Goal: Task Accomplishment & Management: Use online tool/utility

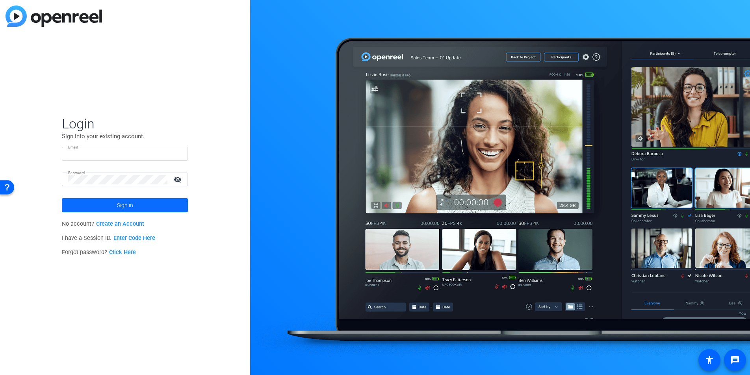
type input "travis.frady@hcahealthcare.com"
click at [132, 205] on span "Sign in" at bounding box center [125, 205] width 16 height 20
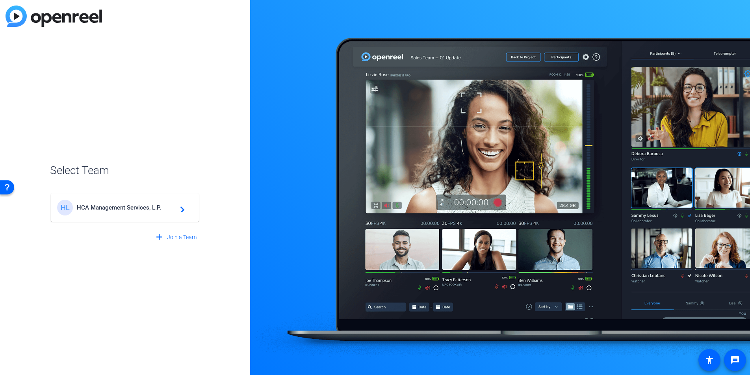
click at [132, 205] on span "HCA Management Services, L.P." at bounding box center [126, 207] width 99 height 7
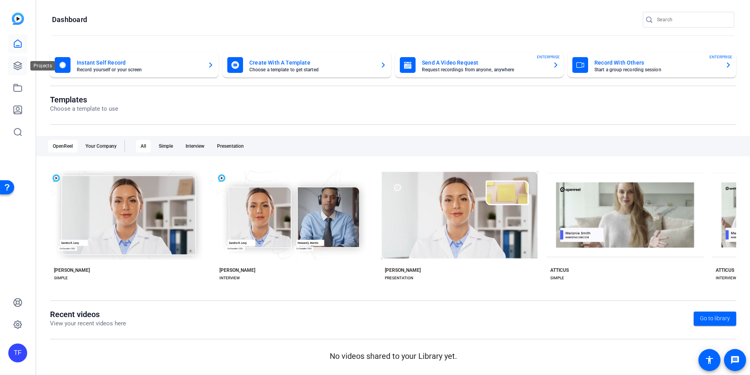
click at [15, 63] on icon at bounding box center [17, 65] width 9 height 9
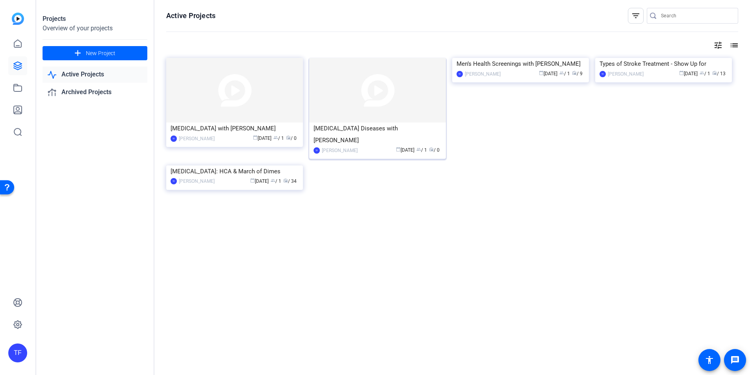
click at [357, 95] on img at bounding box center [377, 90] width 137 height 65
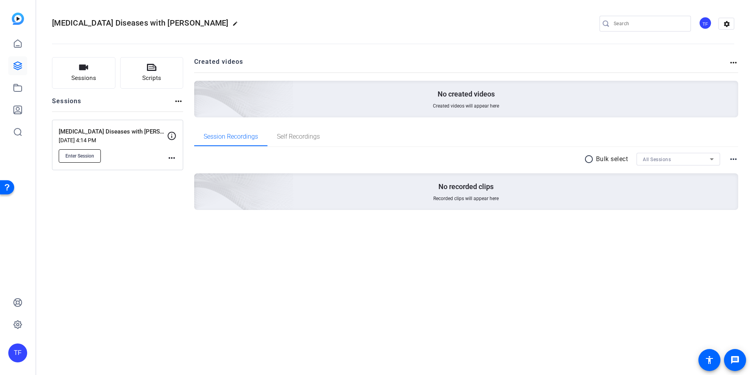
click at [80, 159] on button "Enter Session" at bounding box center [80, 155] width 42 height 13
click at [126, 194] on div "Sessions Scripts Sessions more_horiz Neurodegenerative Diseases with Dr. Patter…" at bounding box center [117, 146] width 131 height 178
click at [154, 78] on span "Scripts" at bounding box center [151, 78] width 19 height 9
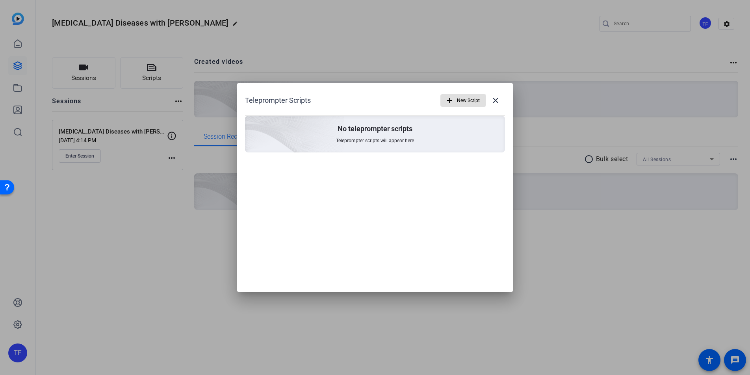
click at [453, 99] on mat-icon "add" at bounding box center [449, 100] width 9 height 9
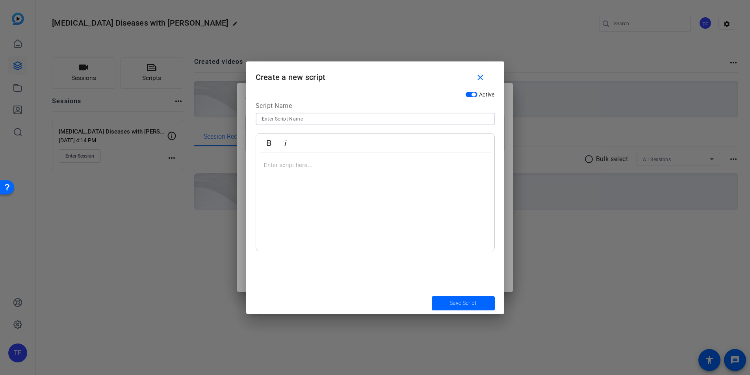
click at [316, 119] on input at bounding box center [375, 118] width 227 height 9
paste input "Alzheimer’s"
click at [262, 120] on input "Alzheimer’s" at bounding box center [375, 118] width 227 height 9
click at [297, 119] on input "Alzheimer’s" at bounding box center [375, 118] width 227 height 9
click at [262, 118] on input "Alzheimer’s" at bounding box center [375, 118] width 227 height 9
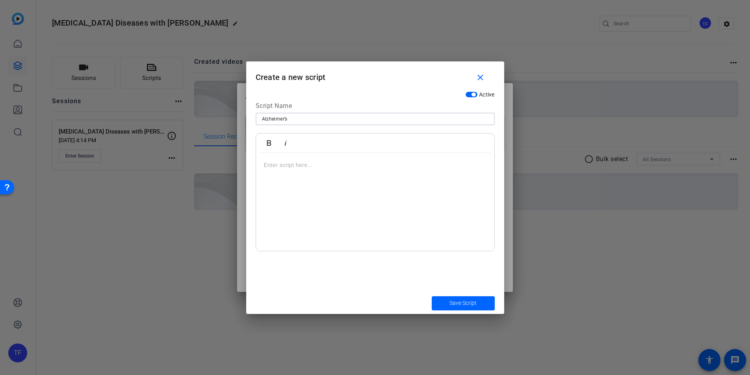
click at [306, 120] on input "Alzheimer’s" at bounding box center [375, 118] width 227 height 9
paste input "Neurodegenerative diseases"
click at [336, 119] on input "Alzheimer’s- Neurodegenerative diseases - V1" at bounding box center [375, 118] width 227 height 9
type input "Alzheimer’s- [MEDICAL_DATA] Diseases - V1"
click at [338, 175] on div at bounding box center [375, 202] width 238 height 99
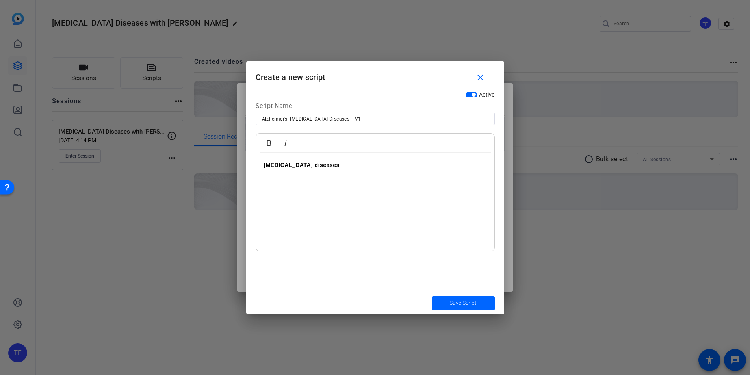
drag, startPoint x: 322, startPoint y: 163, endPoint x: 328, endPoint y: 161, distance: 6.9
click at [322, 163] on b "Neurodegenerative diseases" at bounding box center [302, 165] width 76 height 6
click at [364, 164] on p "Neurodegenerative Diseases" at bounding box center [375, 165] width 223 height 9
click at [403, 190] on div "[MEDICAL_DATA] Diseases - Alzheimer’s" at bounding box center [375, 202] width 238 height 99
drag, startPoint x: 366, startPoint y: 193, endPoint x: 333, endPoint y: 201, distance: 33.9
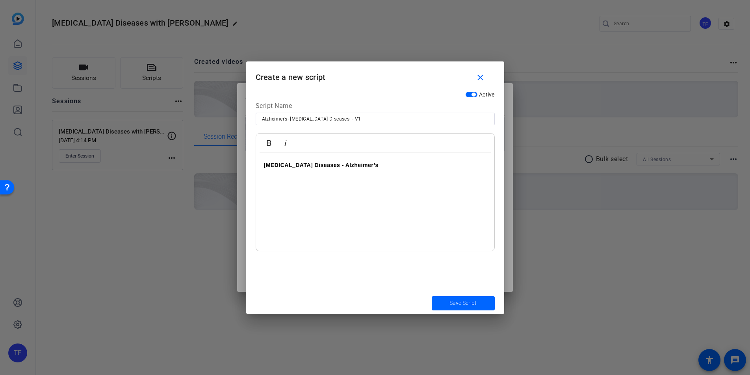
click at [360, 197] on div "[MEDICAL_DATA] Diseases - Alzheimer’s" at bounding box center [375, 202] width 238 height 99
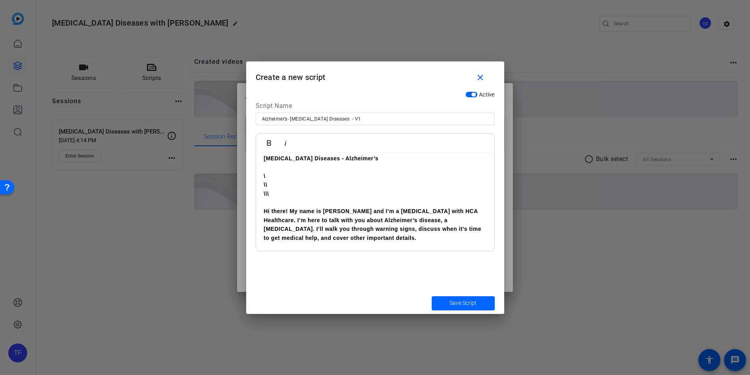
scroll to position [15, 0]
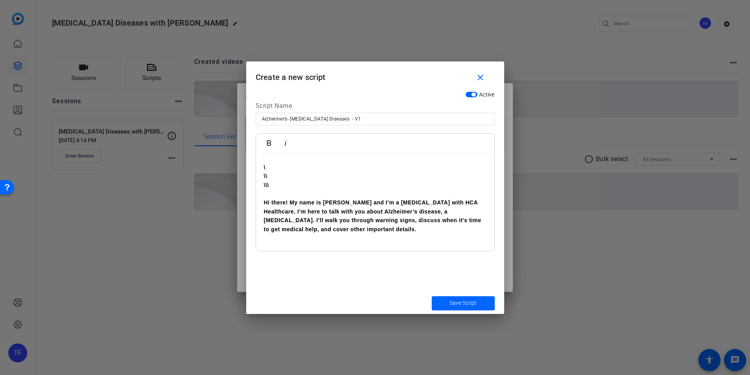
drag, startPoint x: 459, startPoint y: 230, endPoint x: 374, endPoint y: 217, distance: 86.5
click at [374, 217] on p "Hi there! My name is [PERSON_NAME] and I’m a [MEDICAL_DATA] with HCA Healthcare…" at bounding box center [375, 215] width 223 height 35
click at [393, 212] on b "Hi there! My name is [PERSON_NAME] and I’m a [MEDICAL_DATA] with HCA Healthcare…" at bounding box center [373, 215] width 218 height 33
drag, startPoint x: 471, startPoint y: 230, endPoint x: 407, endPoint y: 227, distance: 63.9
click at [407, 227] on p "Hi there! My name is [PERSON_NAME] and I’m a [MEDICAL_DATA] with HCA Healthcare…" at bounding box center [375, 215] width 223 height 35
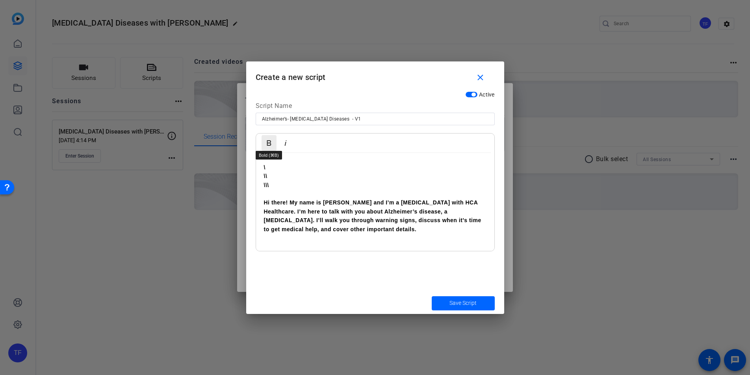
click at [271, 143] on icon "button" at bounding box center [268, 142] width 9 height 9
click at [424, 188] on p "\\\" at bounding box center [375, 185] width 223 height 9
click at [465, 227] on p "Hi there! My name is [PERSON_NAME] and I’m a [MEDICAL_DATA] with HCA Healthcare…" at bounding box center [375, 215] width 223 height 35
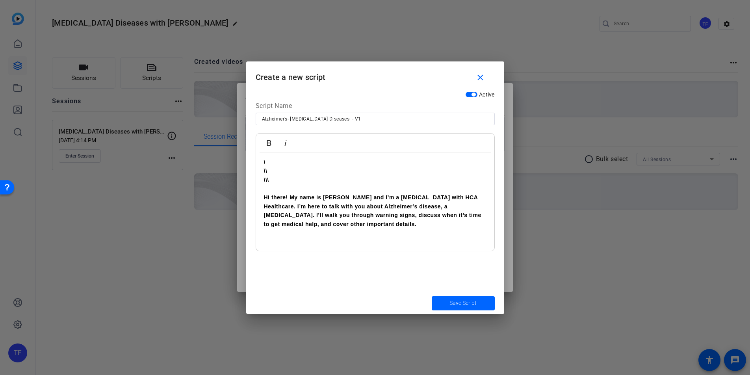
scroll to position [23, 0]
click at [394, 237] on p at bounding box center [375, 238] width 223 height 9
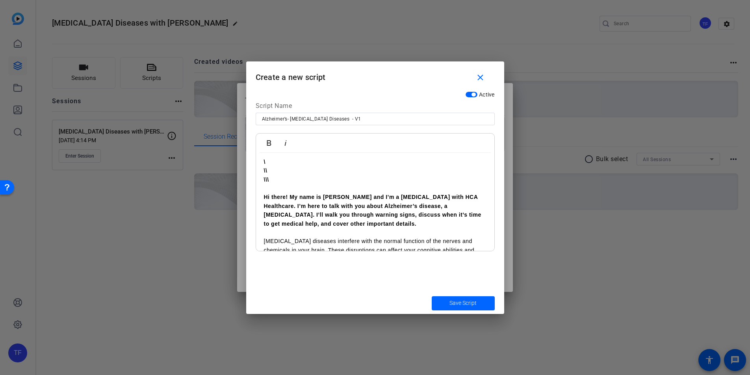
scroll to position [0, 0]
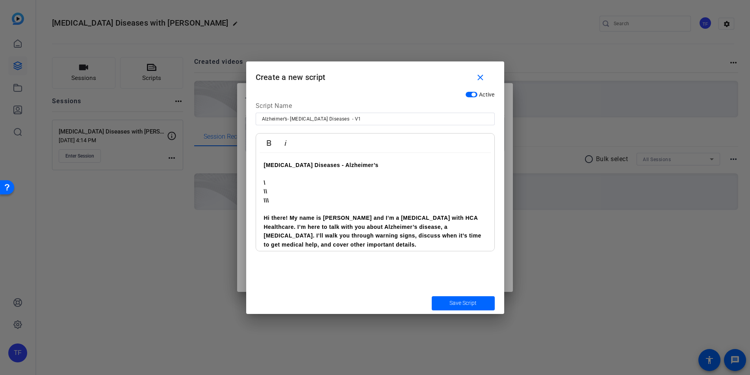
drag, startPoint x: 450, startPoint y: 246, endPoint x: 246, endPoint y: 154, distance: 224.5
click at [246, 154] on div "Active Script Name Alzheimer’s- Neurodegenerative Diseases - V1 Bold Italic Neu…" at bounding box center [375, 189] width 258 height 205
click at [271, 143] on icon "button" at bounding box center [268, 142] width 9 height 9
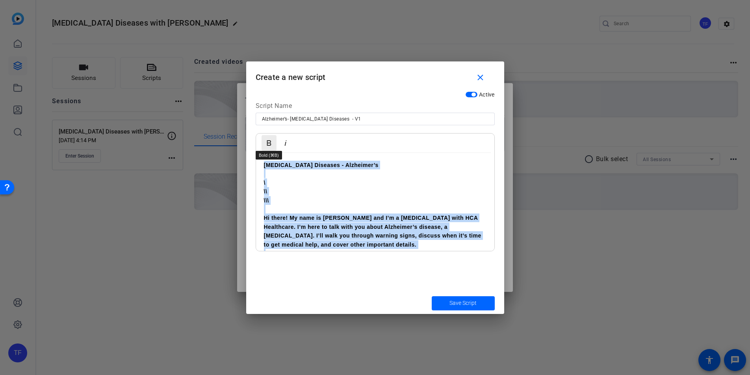
click at [268, 142] on icon "button" at bounding box center [268, 142] width 9 height 9
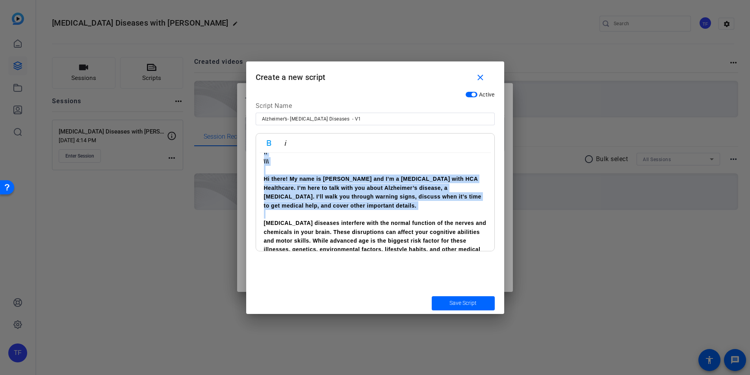
scroll to position [67, 0]
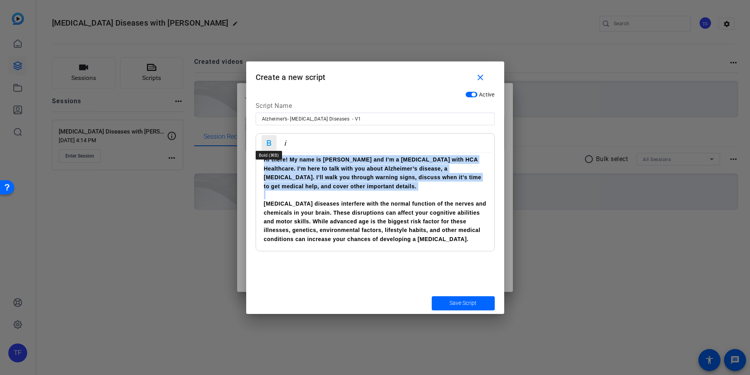
click at [272, 141] on icon "button" at bounding box center [268, 142] width 9 height 9
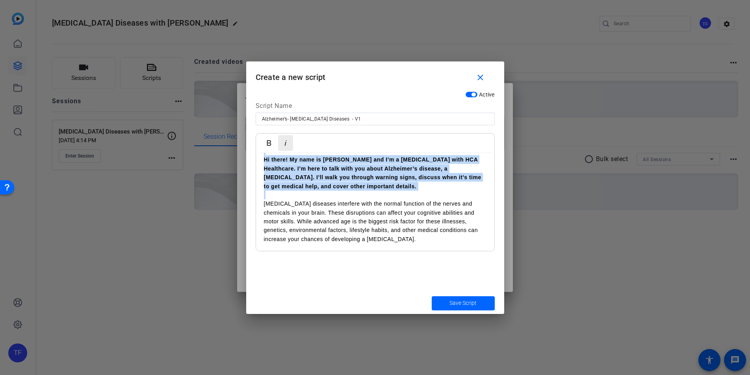
scroll to position [58, 0]
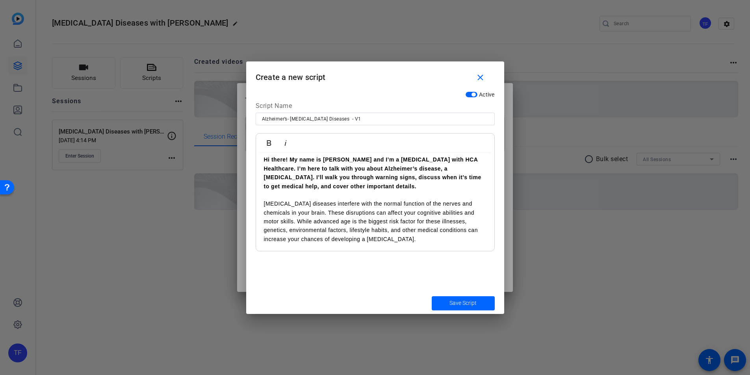
click at [411, 231] on p "[MEDICAL_DATA] diseases interfere with the normal function of the nerves and ch…" at bounding box center [375, 221] width 223 height 44
drag, startPoint x: 450, startPoint y: 237, endPoint x: 262, endPoint y: 162, distance: 202.3
click at [262, 162] on div "Neurodegenerative Diseases - Alzheimer’s \ \\ \\\ Hi there! My name is Addie Pa…" at bounding box center [375, 173] width 238 height 157
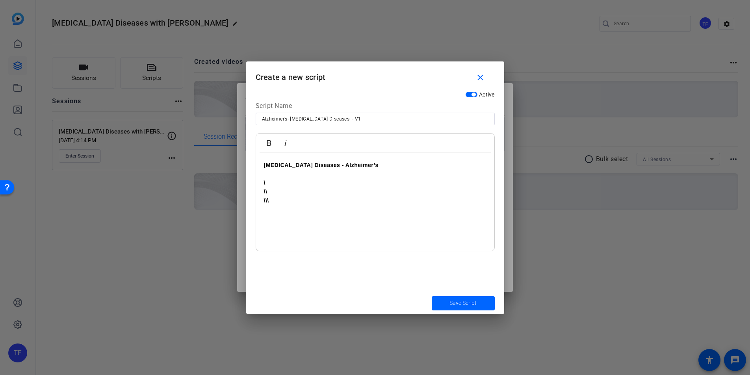
scroll to position [0, 0]
click at [287, 230] on div "Neurodegenerative Diseases - Alzheimer’s \ \\ \\\" at bounding box center [375, 202] width 238 height 99
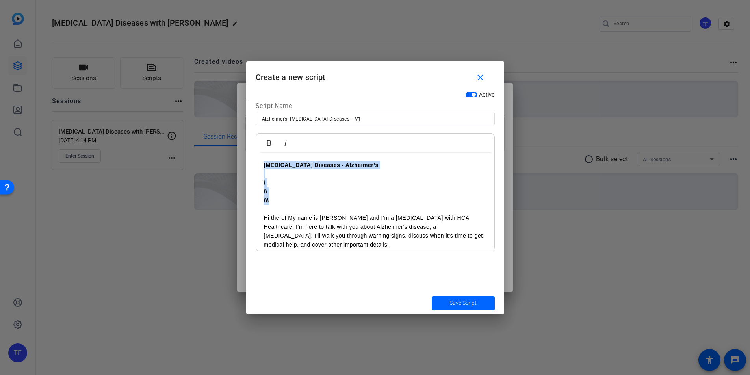
drag, startPoint x: 277, startPoint y: 202, endPoint x: 250, endPoint y: 161, distance: 49.4
click at [250, 162] on div "Active Script Name Alzheimer’s- Neurodegenerative Diseases - V1 Bold Italic Neu…" at bounding box center [375, 189] width 258 height 205
click at [270, 140] on icon "button" at bounding box center [268, 142] width 9 height 9
click at [353, 206] on p at bounding box center [375, 209] width 223 height 9
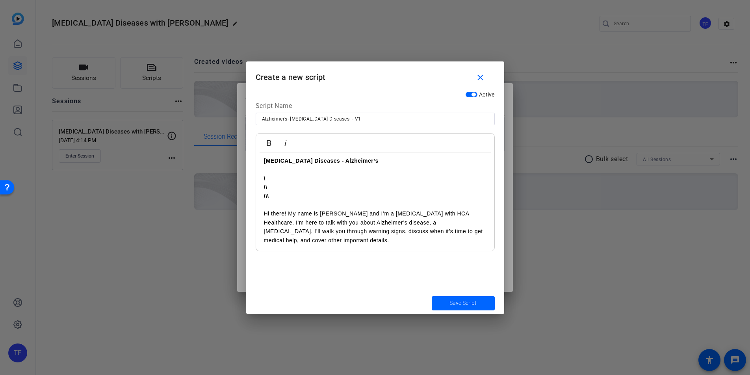
scroll to position [6, 0]
click at [386, 238] on p "Hi there! My name is [PERSON_NAME] and I’m a [MEDICAL_DATA] with HCA Healthcare…" at bounding box center [375, 225] width 223 height 35
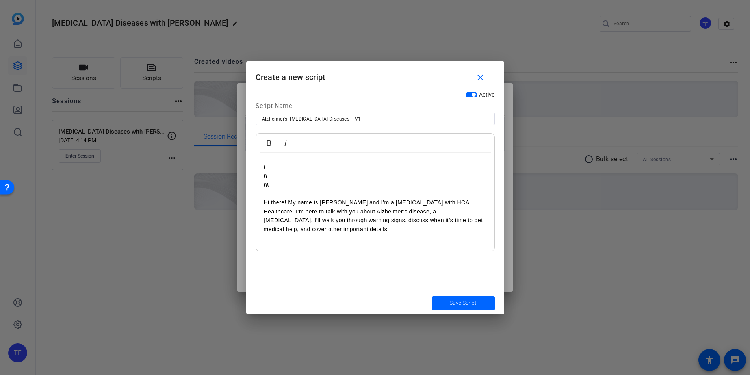
scroll to position [24, 0]
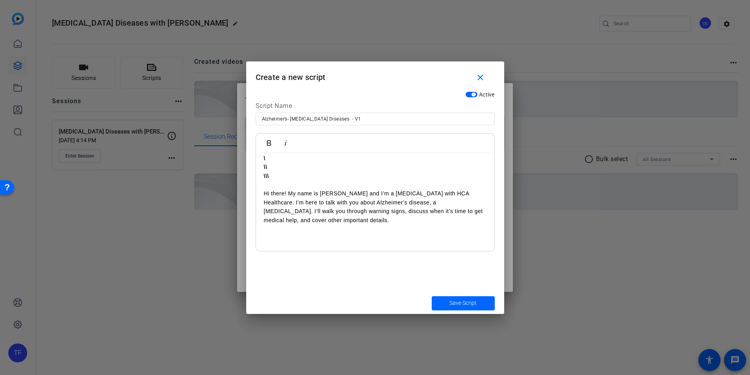
click at [301, 232] on p at bounding box center [375, 229] width 223 height 9
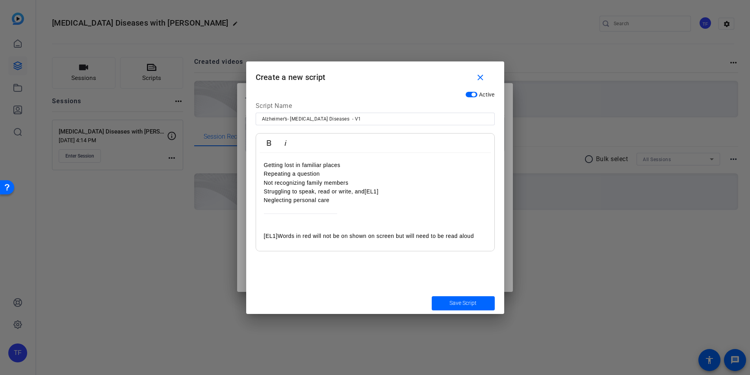
scroll to position [227, 0]
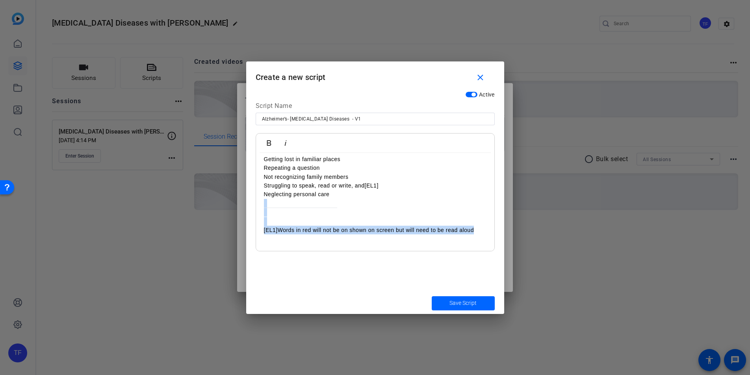
drag, startPoint x: 476, startPoint y: 222, endPoint x: 246, endPoint y: 199, distance: 232.1
click at [246, 199] on div "Teleprompter Scripts add New Script close No teleprompter scripts Teleprompter …" at bounding box center [375, 187] width 750 height 375
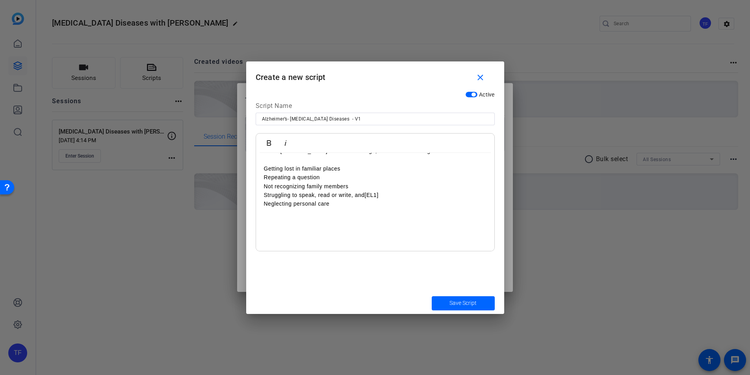
scroll to position [208, 0]
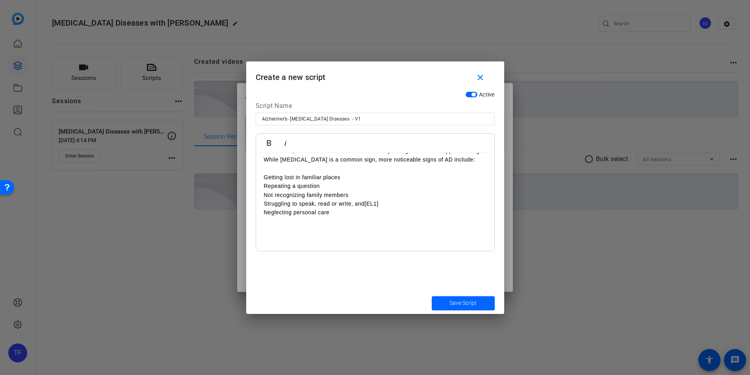
click at [385, 199] on p "Struggling to speak, read or write, and [EL1]" at bounding box center [375, 203] width 223 height 9
click at [262, 166] on div "Neurodegenerative Diseases - Alzheimer’s \ \\ \\\ Hi there! My name is Addie Pa…" at bounding box center [375, 102] width 238 height 316
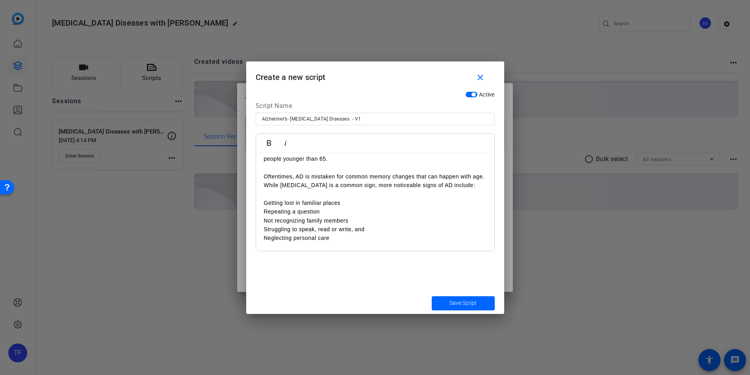
scroll to position [184, 0]
click at [258, 202] on div "[MEDICAL_DATA] Diseases - Alzheimer’s \ \\ \\\ Hi there! My name is [PERSON_NAM…" at bounding box center [375, 127] width 238 height 316
click at [259, 210] on div "[MEDICAL_DATA] Diseases - Alzheimer’s \ \\ \\\ Hi there! My name is [PERSON_NAM…" at bounding box center [375, 127] width 238 height 316
click at [259, 220] on div "[MEDICAL_DATA] Diseases - Alzheimer’s \ \\ \\\ Hi there! My name is [PERSON_NAM…" at bounding box center [375, 127] width 238 height 316
click at [259, 231] on div "[MEDICAL_DATA] Diseases - Alzheimer’s \ \\ \\\ Hi there! My name is [PERSON_NAM…" at bounding box center [375, 127] width 238 height 316
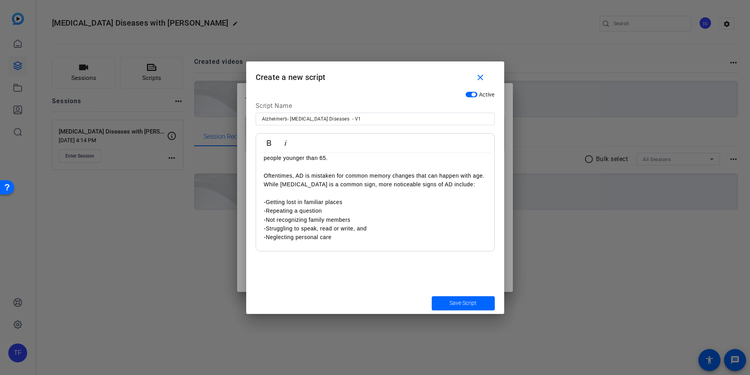
click at [369, 189] on p at bounding box center [375, 193] width 223 height 9
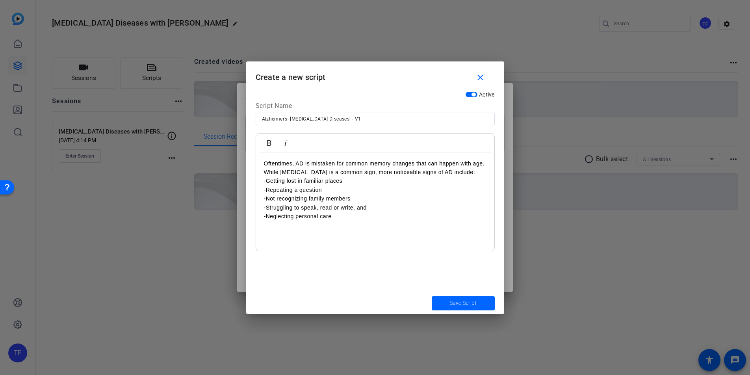
click at [302, 230] on div at bounding box center [375, 234] width 223 height 9
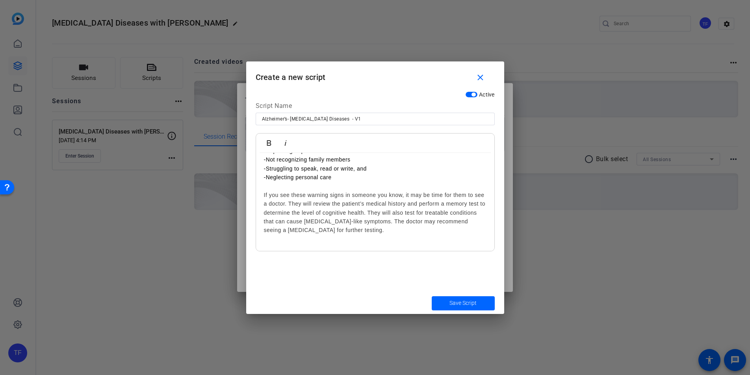
scroll to position [254, 0]
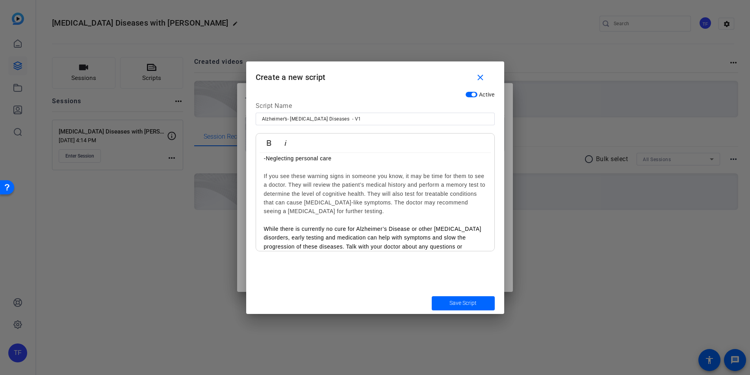
click at [426, 203] on div "If you see these warning signs in someone you know, it may be time for them to …" at bounding box center [375, 194] width 223 height 44
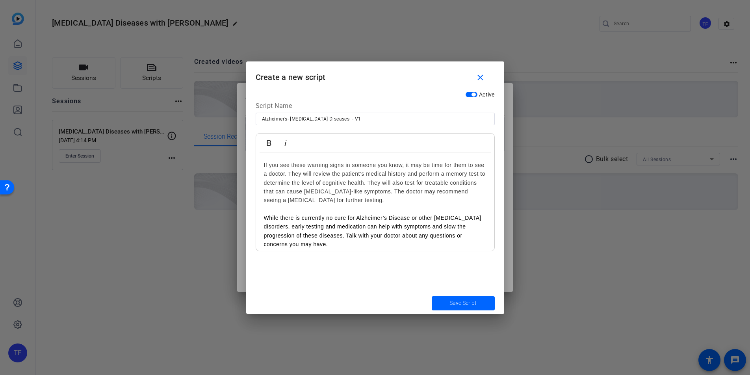
scroll to position [279, 0]
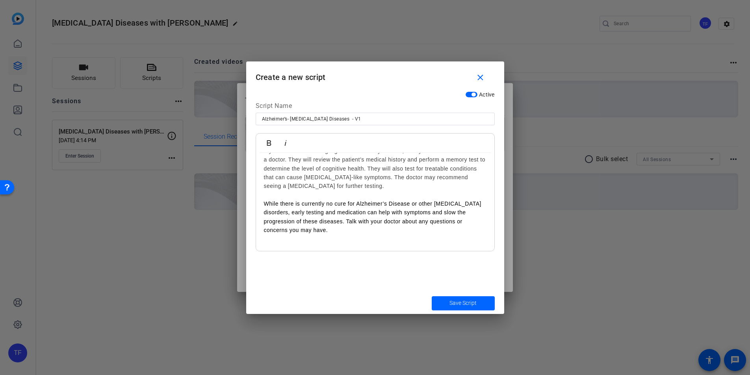
click at [398, 244] on p at bounding box center [375, 248] width 223 height 9
click at [391, 246] on div "[MEDICAL_DATA] Diseases - Alzheimer’s \ \\ \\\ Hi there! My name is [PERSON_NAM…" at bounding box center [375, 67] width 238 height 386
click at [467, 301] on span "Save Script" at bounding box center [463, 303] width 27 height 8
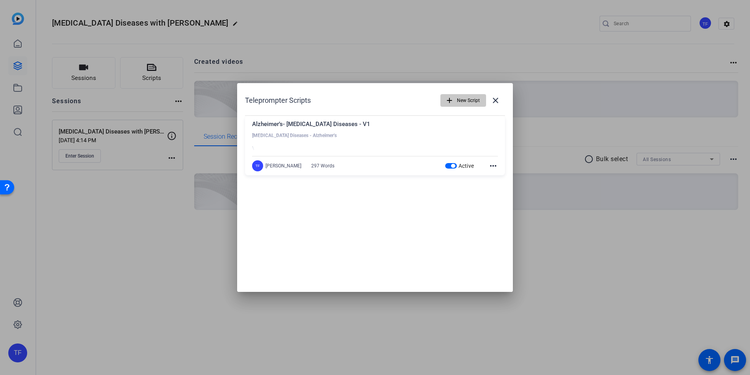
click at [465, 98] on span "New Script" at bounding box center [468, 100] width 23 height 15
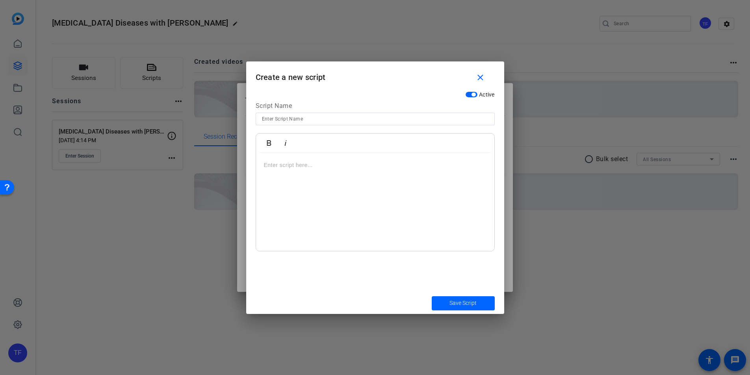
click at [352, 120] on input at bounding box center [375, 118] width 227 height 9
paste input "Parkinson’s"
type input "Parkinson’s -"
click at [324, 184] on div at bounding box center [375, 202] width 238 height 99
click at [335, 119] on input "Parkinson’s -" at bounding box center [375, 118] width 227 height 9
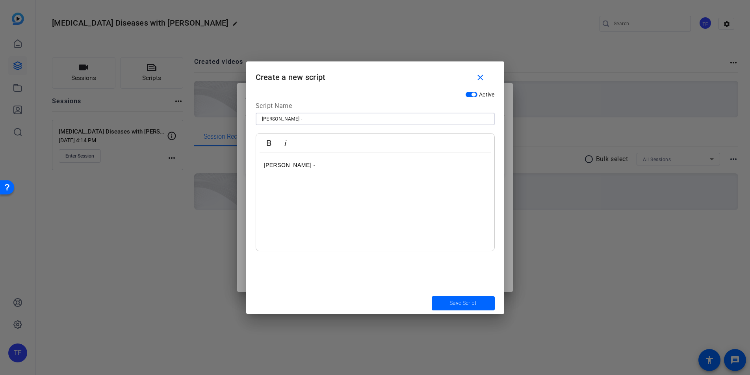
paste input "Neurodegenerative diseases"
click at [337, 119] on input "Parkinson’s - Neurodegenerative diseases" at bounding box center [375, 118] width 227 height 9
click at [378, 120] on input "Parkinson’s - Neurodegenerative Diseases" at bounding box center [375, 118] width 227 height 9
type input "[PERSON_NAME] - [MEDICAL_DATA] Diseases - V1"
click at [339, 189] on div "Parkinson’s -" at bounding box center [375, 202] width 238 height 99
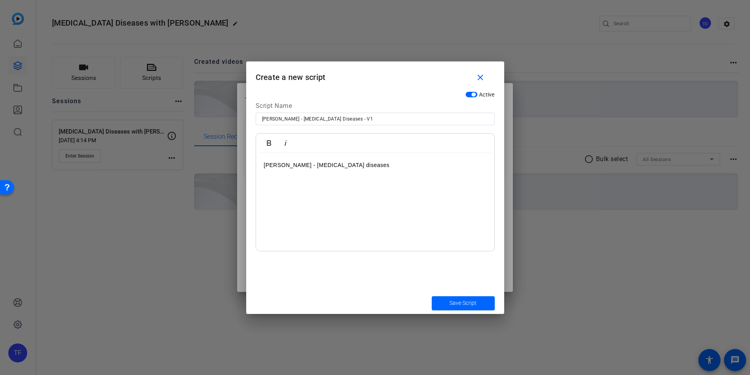
click at [354, 163] on p "Parkinson’s - Neurodegenerative diseases" at bounding box center [375, 165] width 223 height 9
click at [406, 167] on p "Parkinson’s - Neurodegenerative Diseases" at bounding box center [375, 165] width 223 height 9
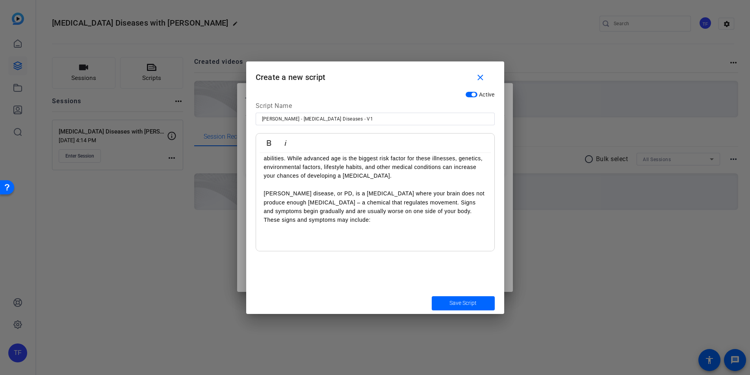
scroll to position [121, 0]
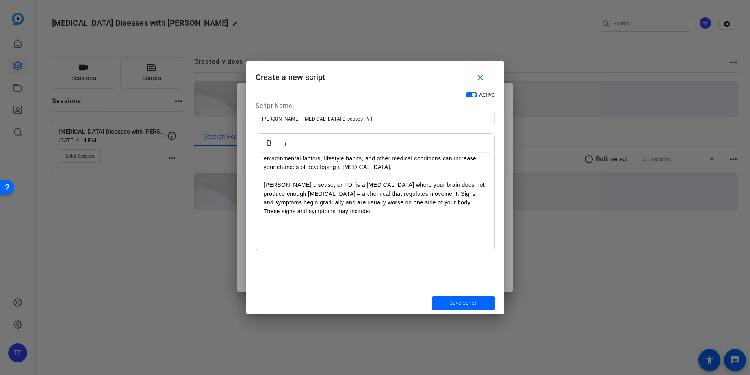
click at [338, 227] on p at bounding box center [375, 229] width 223 height 9
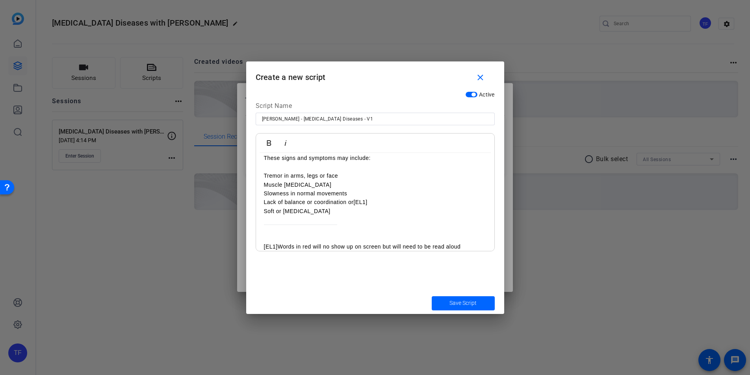
click at [375, 204] on p "Lack of balance or coordination or [EL1]" at bounding box center [375, 202] width 223 height 9
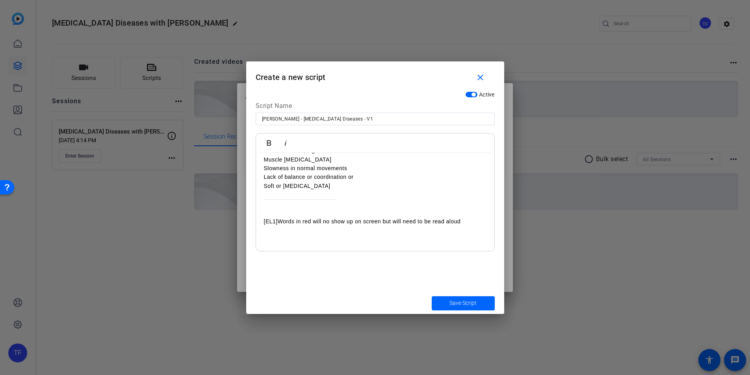
scroll to position [200, 0]
drag, startPoint x: 474, startPoint y: 218, endPoint x: 264, endPoint y: 197, distance: 211.5
click at [264, 197] on div "Parkinson’s - Neurodegenerative Diseases - V1 \ \\ \\\ Hi there! My name is Add…" at bounding box center [375, 102] width 238 height 299
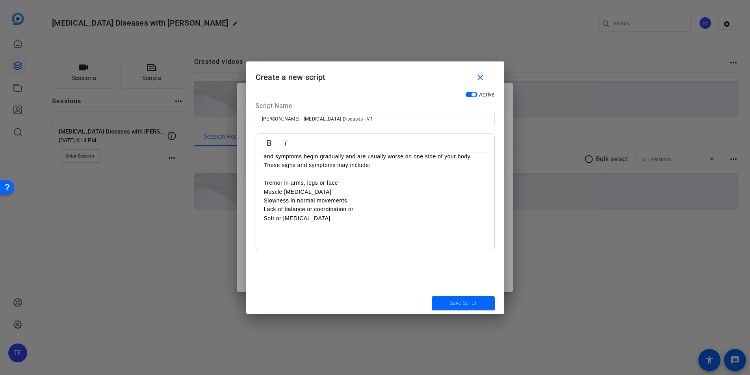
scroll to position [167, 0]
click at [279, 172] on p at bounding box center [375, 174] width 223 height 9
click at [256, 189] on div "Parkinson’s - Neurodegenerative Diseases - V1 \ \\ \\\ Hi there! My name is Add…" at bounding box center [375, 126] width 238 height 281
click at [260, 184] on div "Parkinson’s - Neurodegenerative Diseases - V1 \ \\ \\\ Hi there! My name is Add…" at bounding box center [375, 126] width 238 height 281
click at [366, 186] on p "-Tremor in arms, legs or face" at bounding box center [375, 183] width 223 height 9
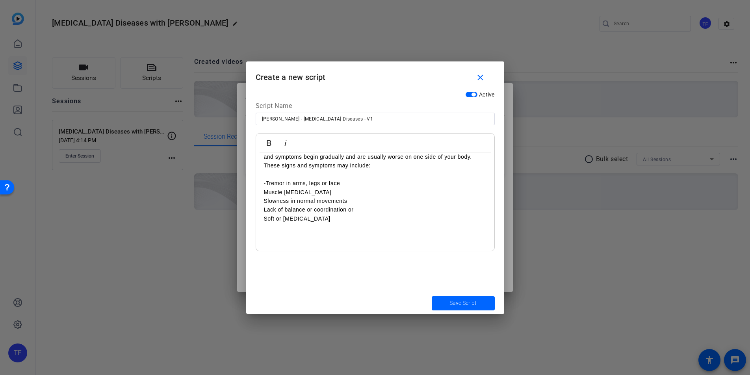
click at [262, 192] on div "Parkinson’s - Neurodegenerative Diseases - V1 \ \\ \\\ Hi there! My name is Add…" at bounding box center [375, 126] width 238 height 281
click at [261, 202] on div "Parkinson’s - Neurodegenerative Diseases - V1 \ \\ \\\ Hi there! My name is Add…" at bounding box center [375, 126] width 238 height 281
click at [267, 182] on p "-Tremor in arms, legs or face" at bounding box center [375, 183] width 223 height 9
click at [266, 193] on p "-Muscle stiffness" at bounding box center [375, 192] width 223 height 9
click at [267, 201] on p "-Slowness in normal movements" at bounding box center [375, 201] width 223 height 9
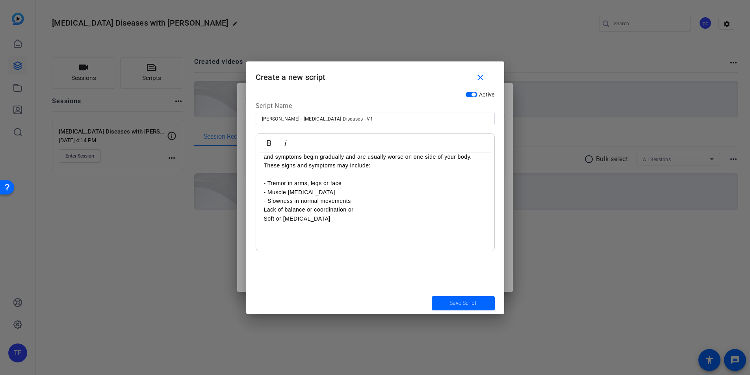
click at [264, 208] on p "Lack of balance or coordination or" at bounding box center [375, 209] width 223 height 9
click at [263, 218] on div "Parkinson’s - Neurodegenerative Diseases - V1 \ \\ \\\ Hi there! My name is Add…" at bounding box center [375, 126] width 238 height 281
click at [359, 210] on p "- Lack of balance or coordination or" at bounding box center [375, 209] width 223 height 9
click at [397, 226] on p at bounding box center [375, 227] width 223 height 9
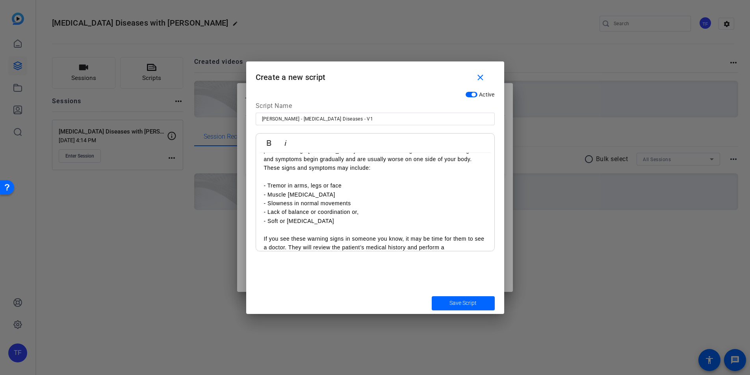
scroll to position [147, 0]
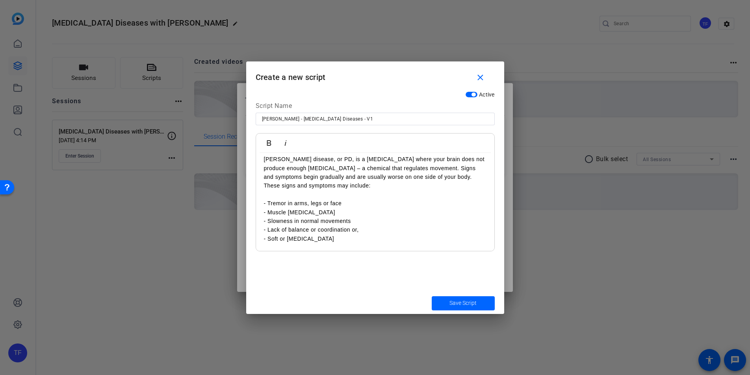
click at [327, 201] on p "- Tremor in arms, legs or face" at bounding box center [375, 203] width 223 height 9
click at [440, 201] on p "- Tremor in arms, legs or face" at bounding box center [375, 203] width 223 height 9
click at [411, 191] on p at bounding box center [375, 194] width 223 height 9
click at [407, 182] on p "[PERSON_NAME] disease, or PD, is a [MEDICAL_DATA] where your brain does not pro…" at bounding box center [375, 172] width 223 height 35
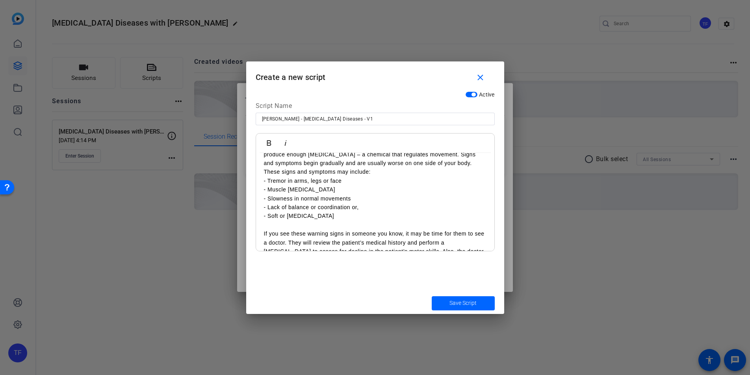
scroll to position [208, 0]
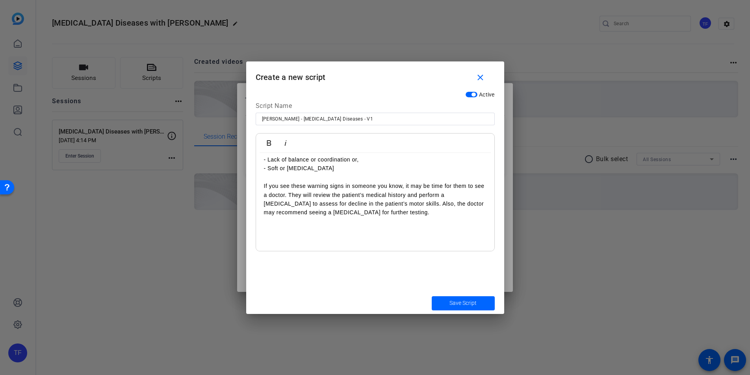
click at [382, 225] on div at bounding box center [375, 221] width 223 height 9
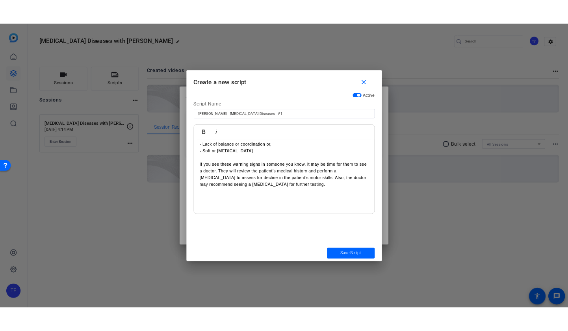
scroll to position [218, 0]
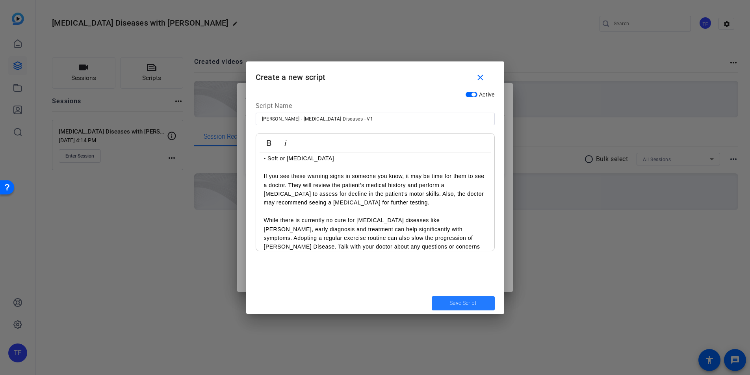
click at [465, 303] on span "Save Script" at bounding box center [463, 303] width 27 height 8
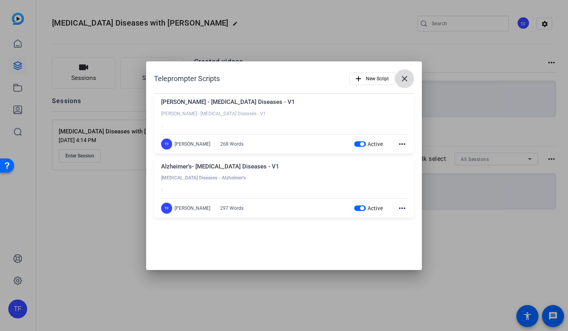
click at [407, 80] on mat-icon "close" at bounding box center [404, 78] width 9 height 9
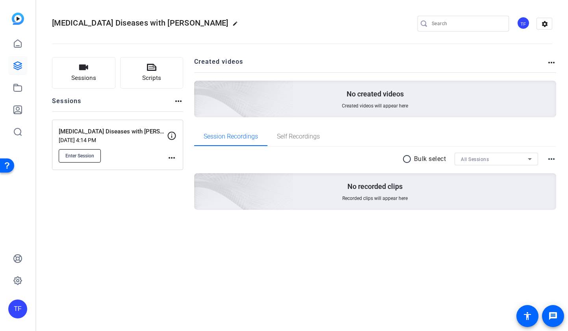
click at [78, 150] on button "Enter Session" at bounding box center [80, 155] width 42 height 13
click at [133, 222] on div "Sessions Scripts Sessions more_horiz Neurodegenerative Diseases with Dr. Patter…" at bounding box center [117, 146] width 131 height 178
click at [151, 71] on icon at bounding box center [151, 67] width 9 height 7
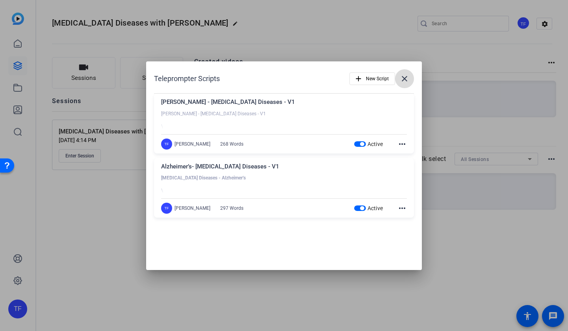
click at [403, 79] on mat-icon "close" at bounding box center [404, 78] width 9 height 9
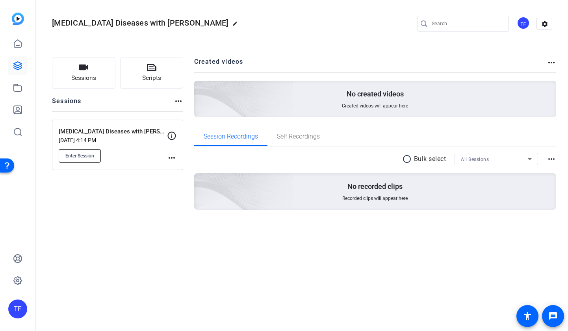
click at [82, 157] on span "Enter Session" at bounding box center [79, 156] width 29 height 6
click at [297, 17] on div "Neurodegenerative Diseases with Dr. Patt edit TF settings" at bounding box center [302, 24] width 500 height 60
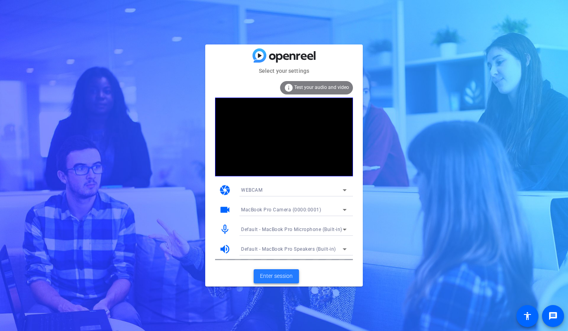
click at [282, 279] on span "Enter session" at bounding box center [276, 276] width 33 height 8
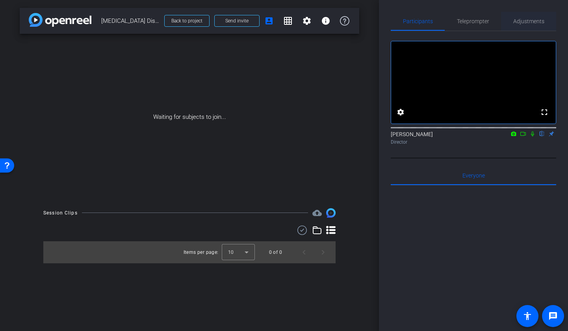
click at [522, 22] on span "Adjustments" at bounding box center [528, 22] width 31 height 6
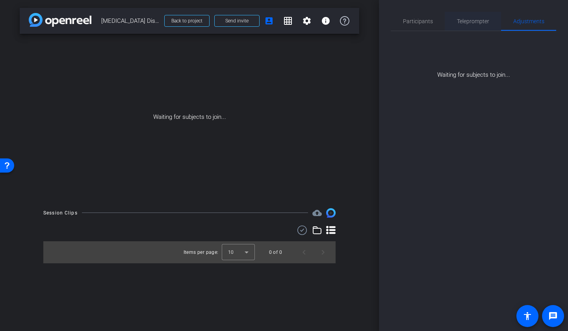
click at [482, 22] on span "Teleprompter" at bounding box center [473, 22] width 32 height 6
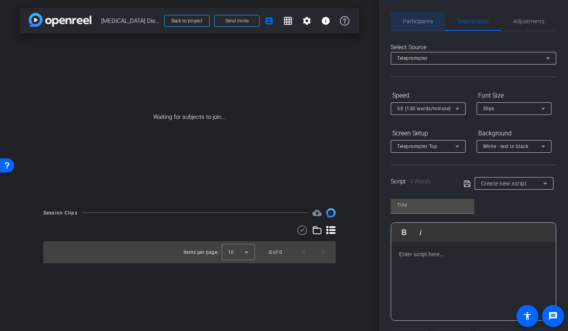
click at [407, 25] on span "Participants" at bounding box center [418, 21] width 30 height 19
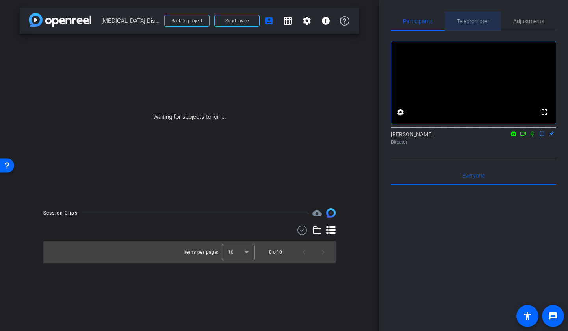
click at [471, 19] on span "Teleprompter" at bounding box center [473, 22] width 32 height 6
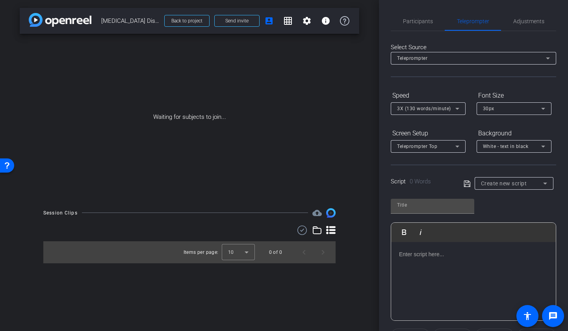
click at [446, 184] on div "Script 0 Words" at bounding box center [422, 181] width 62 height 9
click at [435, 206] on input "text" at bounding box center [432, 205] width 71 height 9
click at [437, 169] on div "Script 0 Words Create new script" at bounding box center [474, 177] width 166 height 25
click at [420, 16] on span "Participants" at bounding box center [418, 21] width 30 height 19
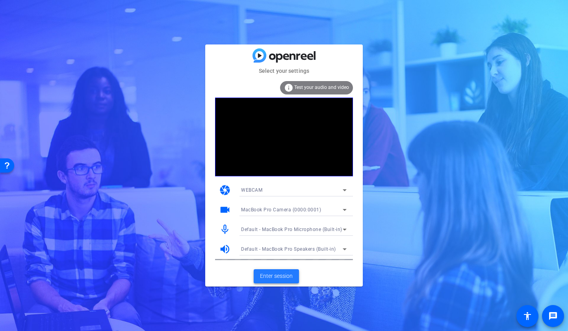
click at [259, 275] on span at bounding box center [276, 276] width 45 height 19
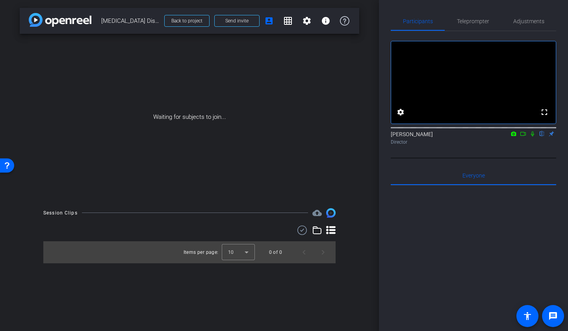
click at [450, 246] on div at bounding box center [474, 283] width 166 height 195
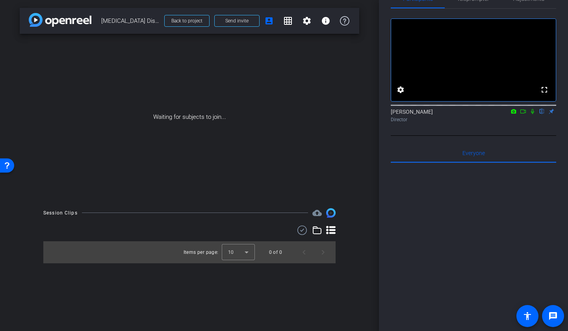
scroll to position [12, 0]
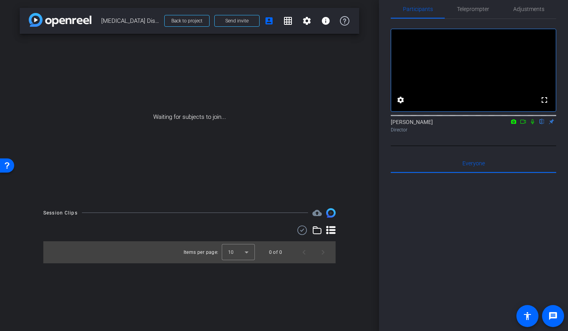
click at [454, 248] on div at bounding box center [474, 270] width 166 height 195
click at [471, 15] on span "Teleprompter" at bounding box center [473, 9] width 32 height 19
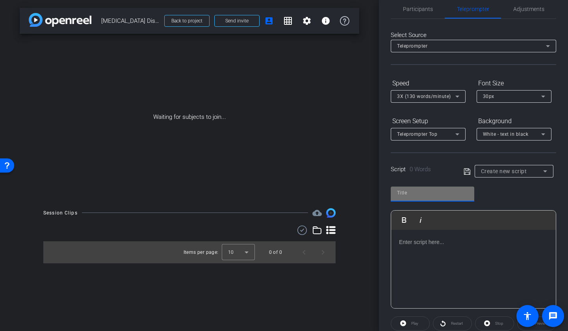
click at [456, 193] on input "text" at bounding box center [432, 192] width 71 height 9
click at [416, 196] on input "text" at bounding box center [432, 192] width 71 height 9
type input "p"
type input "n"
click at [530, 168] on div "Create new script" at bounding box center [512, 171] width 62 height 9
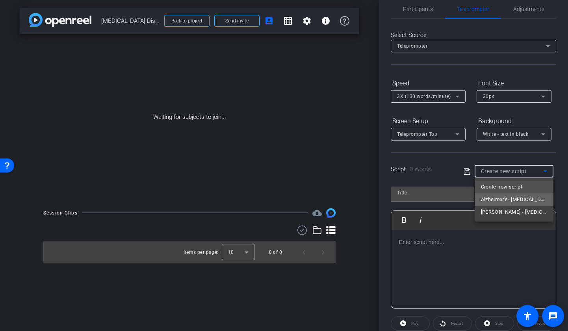
click at [525, 203] on span "Alzheimer’s- [MEDICAL_DATA] Diseases - V1" at bounding box center [514, 199] width 66 height 9
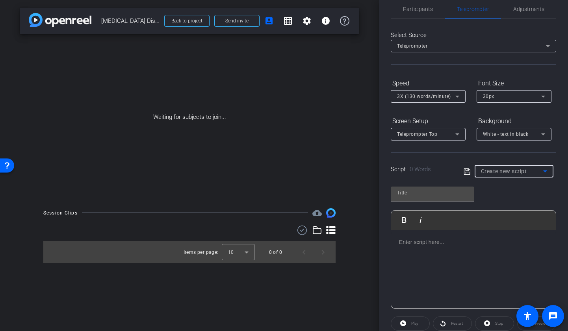
type input "Alzheimer’s- [MEDICAL_DATA] Diseases - V1"
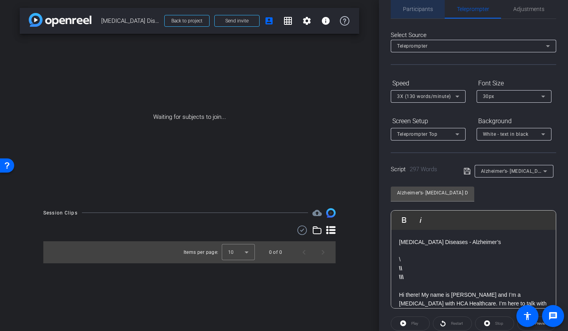
click at [424, 14] on span "Participants" at bounding box center [418, 9] width 30 height 19
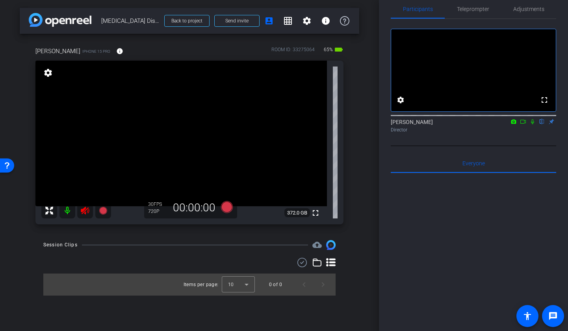
click at [84, 210] on icon at bounding box center [85, 211] width 8 height 8
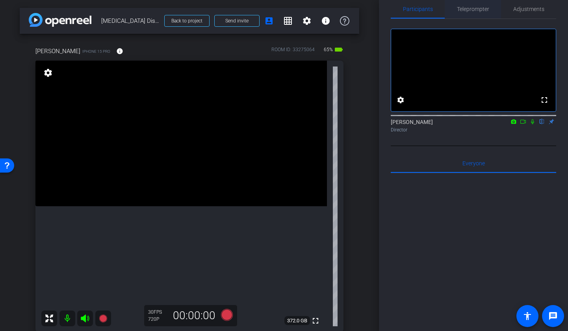
click at [471, 12] on span "Teleprompter" at bounding box center [473, 9] width 32 height 19
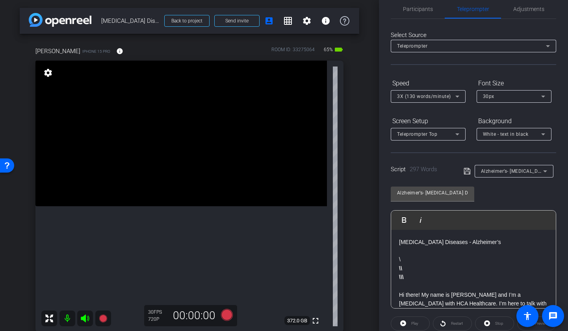
click at [387, 181] on div "Participants Teleprompter Adjustments settings [PERSON_NAME] flip Director Ever…" at bounding box center [473, 165] width 189 height 331
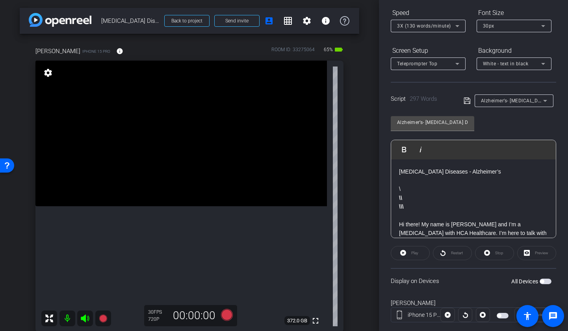
scroll to position [99, 0]
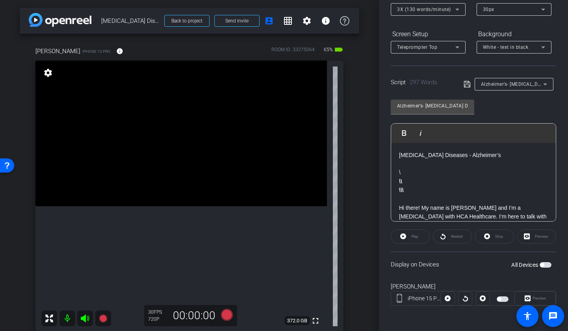
click at [409, 234] on div "Play" at bounding box center [410, 237] width 39 height 14
click at [545, 266] on span "button" at bounding box center [546, 265] width 12 height 6
click at [409, 237] on span at bounding box center [410, 236] width 38 height 19
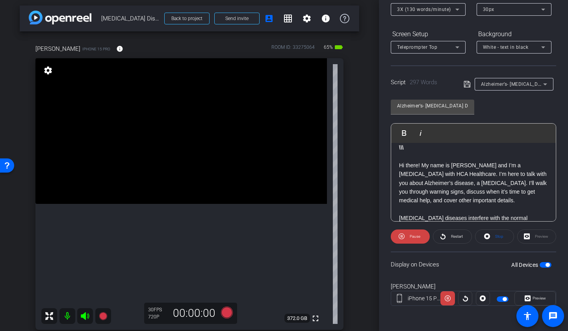
scroll to position [45, 0]
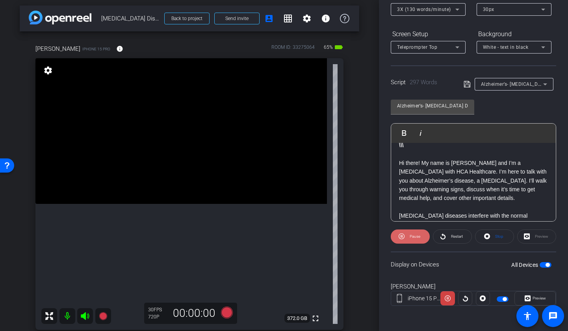
click at [412, 237] on span "Pause" at bounding box center [415, 236] width 11 height 4
click at [452, 164] on p "Hi there! My name is [PERSON_NAME] and I’m a [MEDICAL_DATA] with HCA Healthcare…" at bounding box center [473, 181] width 149 height 44
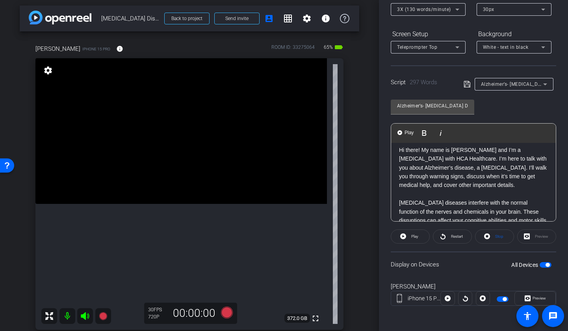
scroll to position [46, 0]
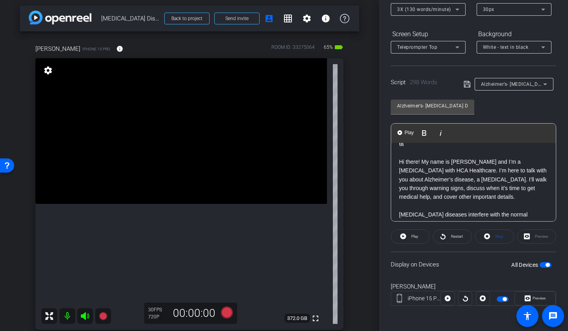
click at [380, 203] on div "Participants Teleprompter Adjustments settings [PERSON_NAME] flip Director Ever…" at bounding box center [473, 165] width 189 height 331
click at [535, 109] on div "Alzheimer’s- [MEDICAL_DATA] Diseases - V1 Play Play from this location Play Sel…" at bounding box center [474, 158] width 166 height 128
click at [459, 167] on p "Hi there! My name is [PERSON_NAME] and I’m a [MEDICAL_DATA] with HCA Healthcare…" at bounding box center [473, 180] width 149 height 44
click at [521, 83] on span "Alzheimer’s- [MEDICAL_DATA] Diseases - V1" at bounding box center [531, 84] width 100 height 6
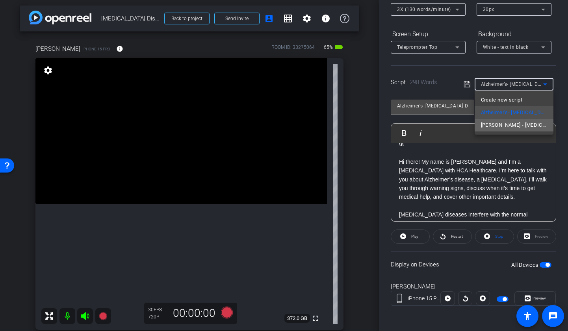
click at [516, 126] on span "[PERSON_NAME] - [MEDICAL_DATA] Diseases - V1" at bounding box center [514, 125] width 66 height 9
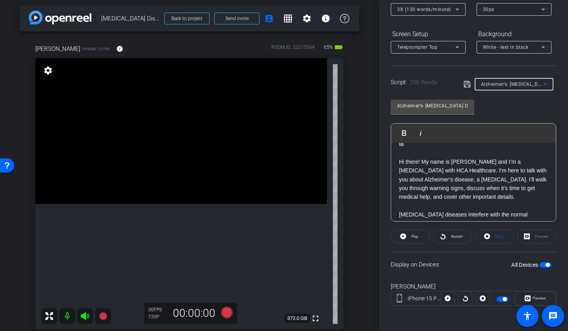
type input "[PERSON_NAME] - [MEDICAL_DATA] Diseases - V1"
click at [451, 162] on p "Hi there! My name is [PERSON_NAME] and I’m a [MEDICAL_DATA] with HCA Healthcare…" at bounding box center [473, 180] width 149 height 44
click at [385, 175] on div "Participants Teleprompter Adjustments settings [PERSON_NAME] flip Director Ever…" at bounding box center [473, 165] width 189 height 331
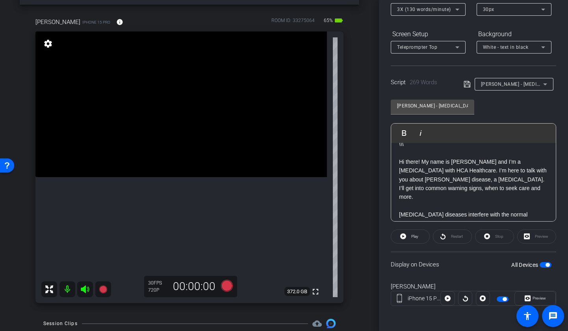
scroll to position [0, 0]
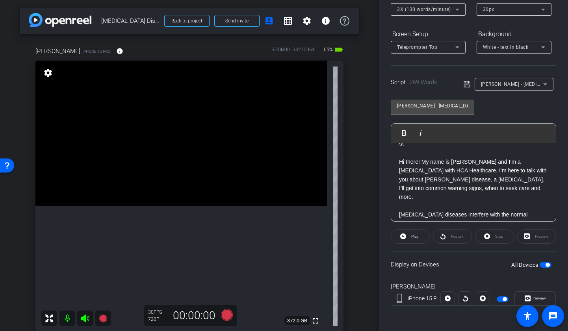
click at [357, 246] on div "[PERSON_NAME] iPhone 15 Pro info ROOM ID: 33275064 65% battery_std fullscreen s…" at bounding box center [190, 187] width 340 height 307
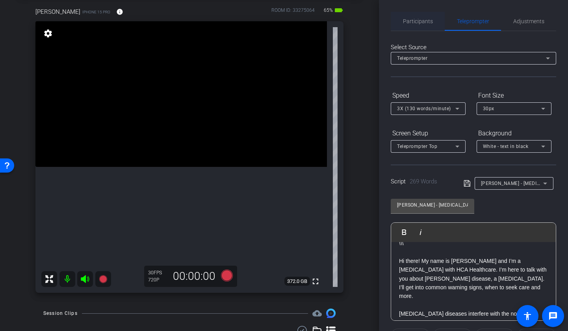
click at [415, 22] on span "Participants" at bounding box center [418, 22] width 30 height 6
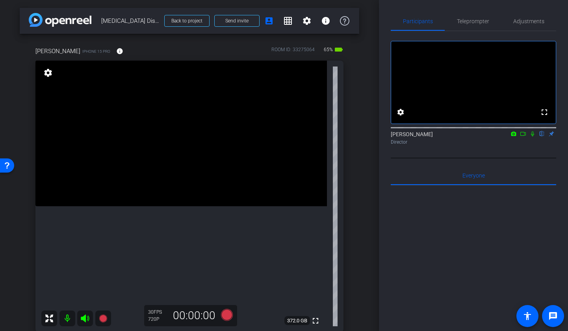
click at [212, 53] on div "[PERSON_NAME] iPhone 15 Pro info ROOM ID: 33275064 65% battery_std" at bounding box center [189, 51] width 308 height 19
click at [308, 50] on div "ROOM ID: 33275064" at bounding box center [293, 51] width 43 height 11
click at [110, 46] on span at bounding box center [119, 51] width 19 height 19
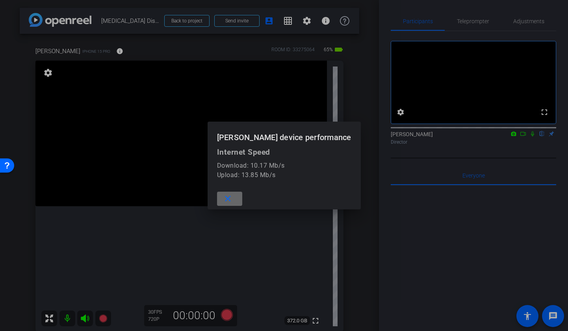
click at [242, 197] on span at bounding box center [229, 199] width 25 height 19
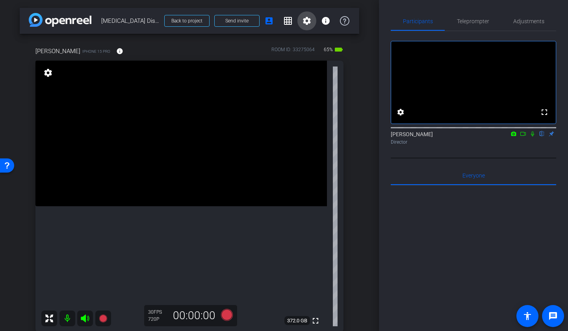
click at [305, 22] on mat-icon "settings" at bounding box center [306, 20] width 9 height 9
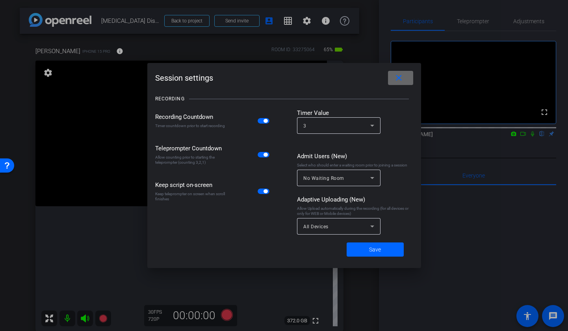
click at [400, 82] on mat-icon "close" at bounding box center [399, 78] width 10 height 10
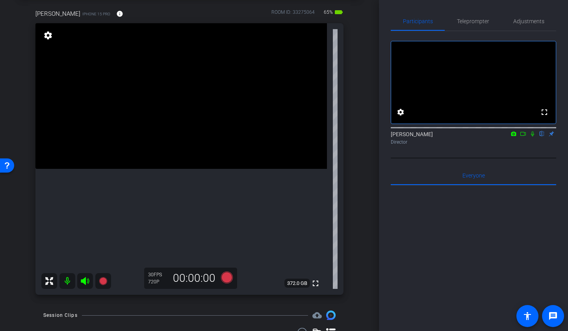
scroll to position [28, 0]
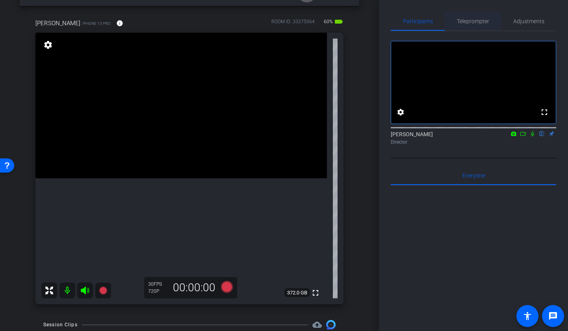
click at [468, 25] on span "Teleprompter" at bounding box center [473, 21] width 32 height 19
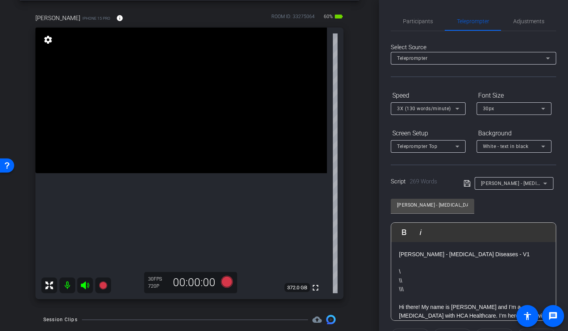
scroll to position [32, 0]
click at [380, 23] on div "Participants Teleprompter Adjustments settings [PERSON_NAME] flip Director Ever…" at bounding box center [473, 165] width 189 height 331
click at [423, 19] on span "Participants" at bounding box center [418, 22] width 30 height 6
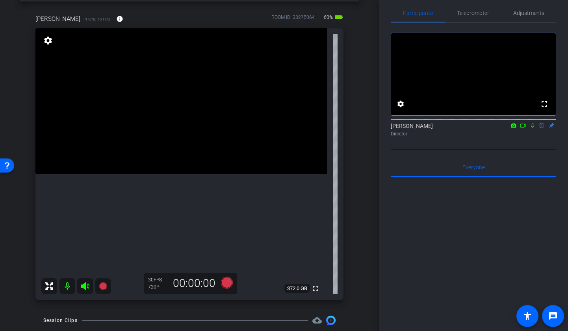
scroll to position [2, 0]
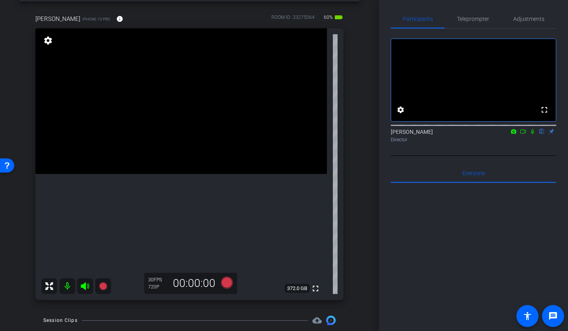
click at [155, 286] on div "720P" at bounding box center [158, 287] width 20 height 6
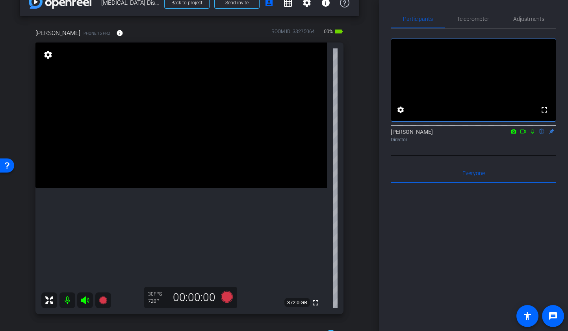
scroll to position [17, 0]
click at [45, 55] on mat-icon "settings" at bounding box center [48, 55] width 11 height 9
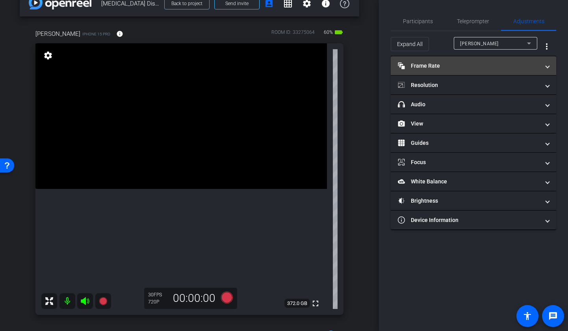
click at [443, 63] on mat-panel-title "Frame Rate Frame Rate" at bounding box center [469, 66] width 142 height 8
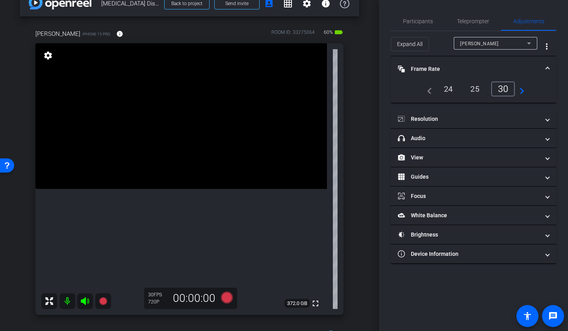
click at [443, 63] on mat-expansion-panel-header "Frame Rate Frame Rate" at bounding box center [474, 68] width 166 height 25
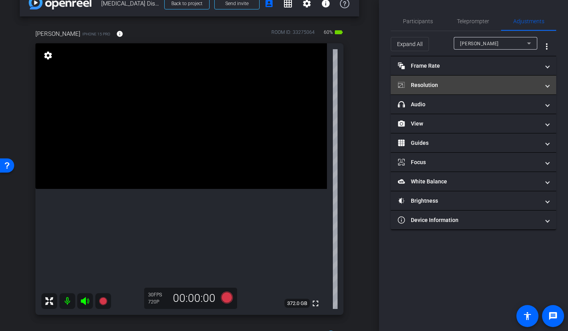
click at [444, 84] on mat-panel-title "Resolution" at bounding box center [469, 85] width 142 height 8
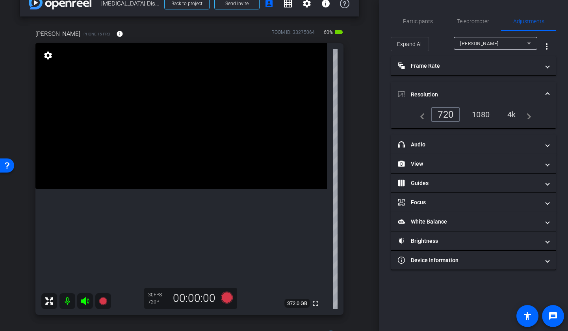
click at [514, 115] on div "4k" at bounding box center [512, 114] width 20 height 13
click at [537, 83] on mat-expansion-panel-header "Resolution" at bounding box center [474, 94] width 166 height 25
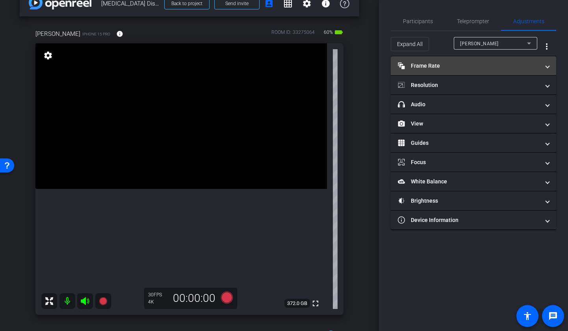
click at [468, 67] on mat-panel-title "Frame Rate Frame Rate" at bounding box center [469, 66] width 142 height 8
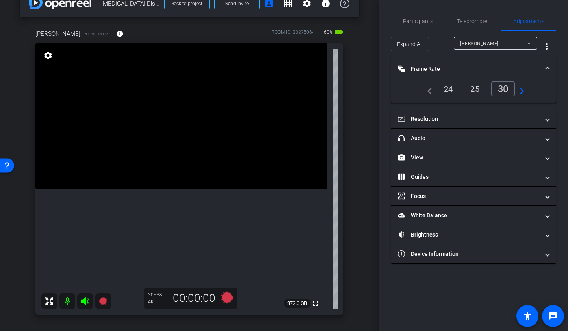
click at [468, 67] on mat-panel-title "Frame Rate Frame Rate" at bounding box center [469, 69] width 142 height 8
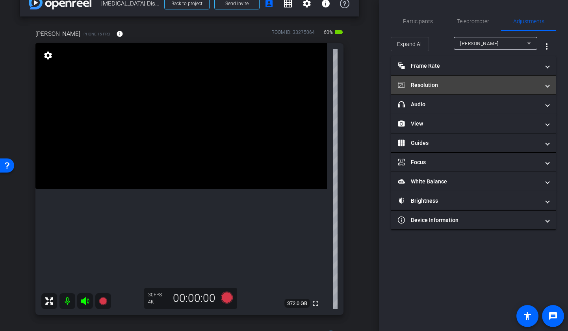
click at [471, 86] on mat-panel-title "Resolution" at bounding box center [469, 85] width 142 height 8
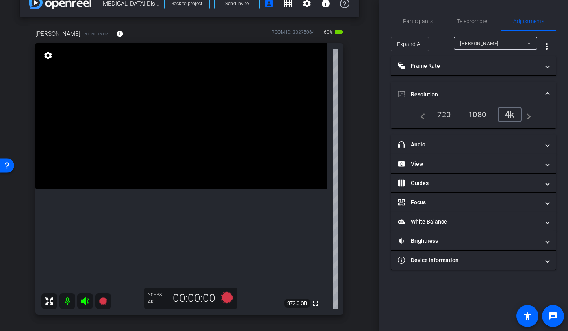
click at [471, 86] on mat-expansion-panel-header "Resolution" at bounding box center [474, 94] width 166 height 25
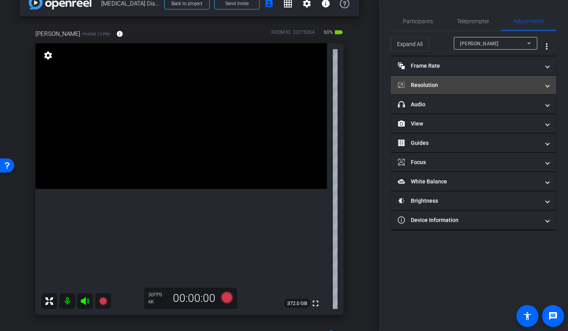
click at [471, 86] on mat-panel-title "Resolution" at bounding box center [469, 85] width 142 height 8
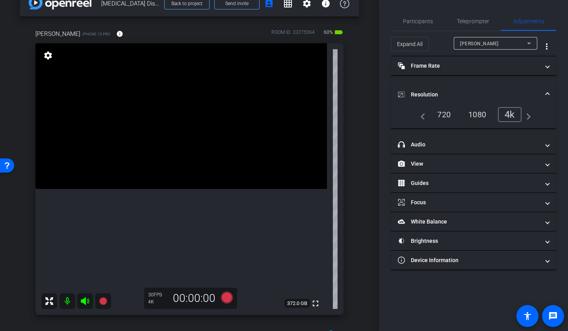
click at [471, 86] on mat-expansion-panel-header "Resolution" at bounding box center [474, 94] width 166 height 25
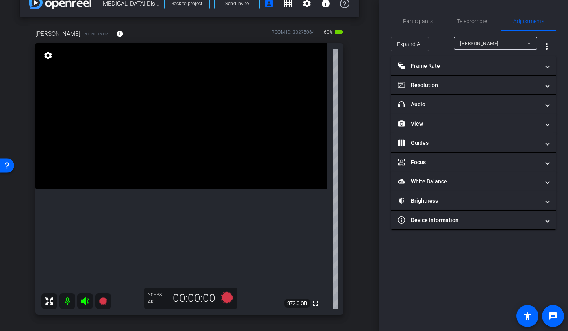
click at [369, 116] on div "arrow_back [MEDICAL_DATA] Diseases with [PERSON_NAME] Back to project Send invi…" at bounding box center [189, 148] width 379 height 331
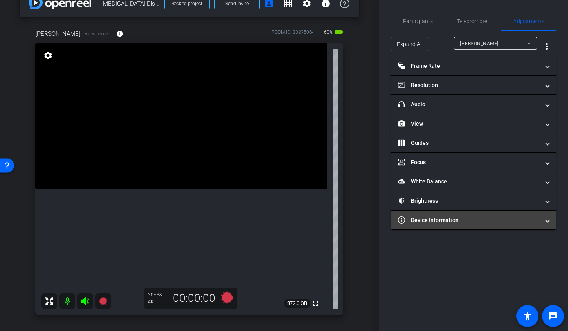
click at [484, 219] on mat-panel-title "Device Information" at bounding box center [469, 220] width 142 height 8
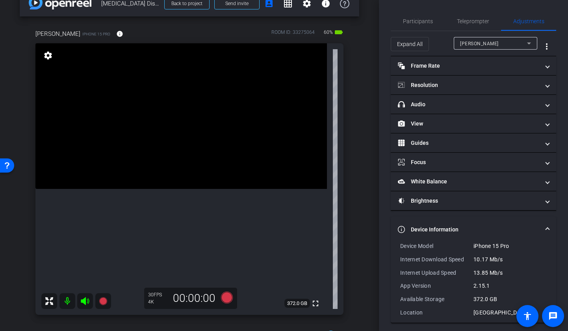
click at [484, 219] on mat-expansion-panel-header "Device Information" at bounding box center [474, 229] width 166 height 25
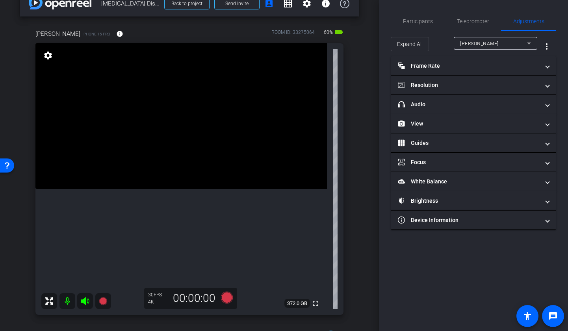
click at [357, 238] on div "[PERSON_NAME] iPhone 15 Pro info ROOM ID: 33275064 60% battery_std fullscreen s…" at bounding box center [190, 170] width 340 height 307
click at [468, 17] on span "Teleprompter" at bounding box center [473, 21] width 32 height 19
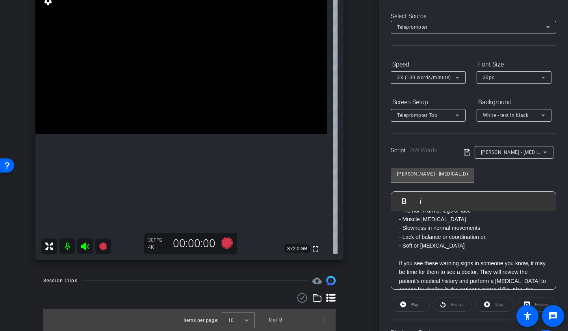
scroll to position [99, 0]
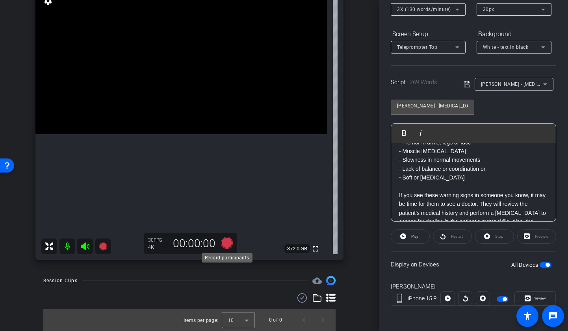
click at [227, 244] on icon at bounding box center [227, 243] width 12 height 12
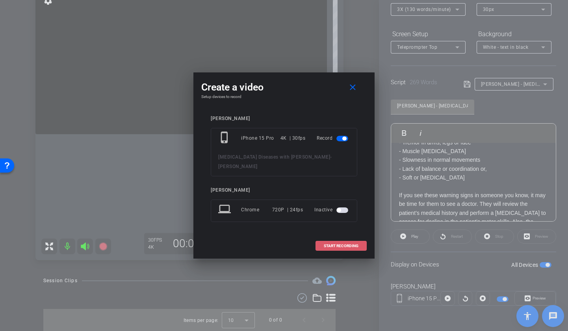
click at [339, 240] on span at bounding box center [341, 246] width 50 height 19
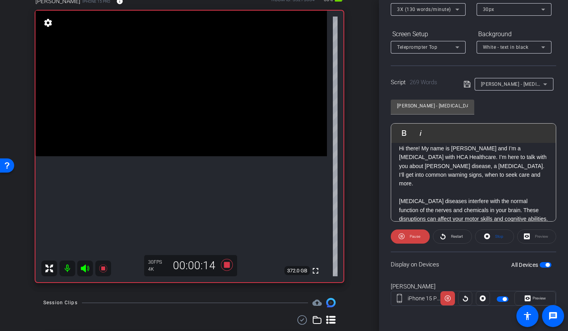
scroll to position [48, 0]
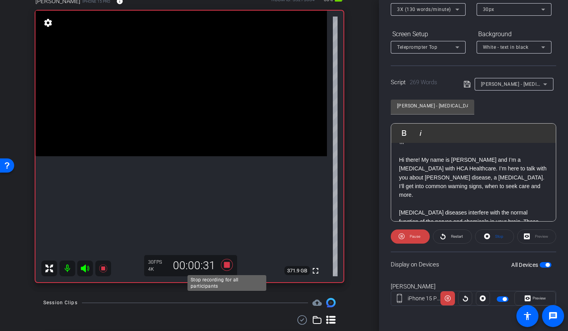
click at [226, 264] on icon at bounding box center [227, 265] width 12 height 12
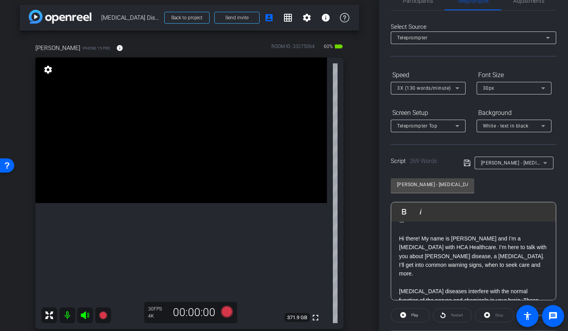
scroll to position [0, 0]
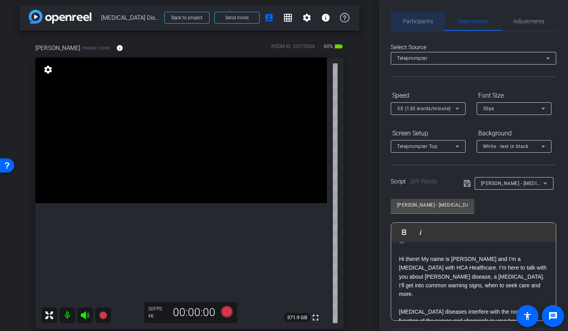
click at [421, 23] on span "Participants" at bounding box center [418, 22] width 30 height 6
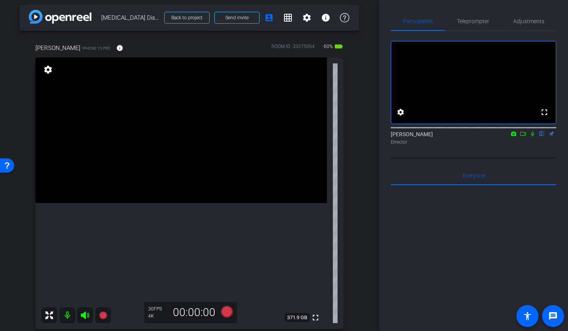
click at [364, 54] on div "arrow_back [MEDICAL_DATA] Diseases with [PERSON_NAME] Back to project Send invi…" at bounding box center [189, 162] width 379 height 331
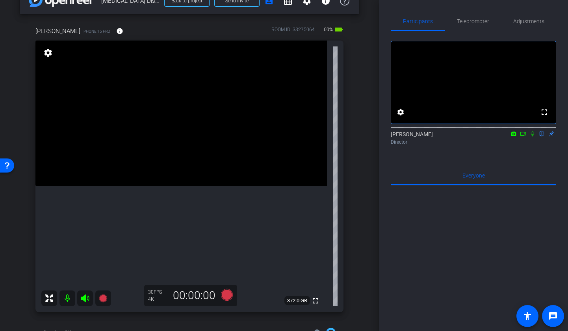
scroll to position [20, 0]
click at [482, 19] on span "Teleprompter" at bounding box center [473, 22] width 32 height 6
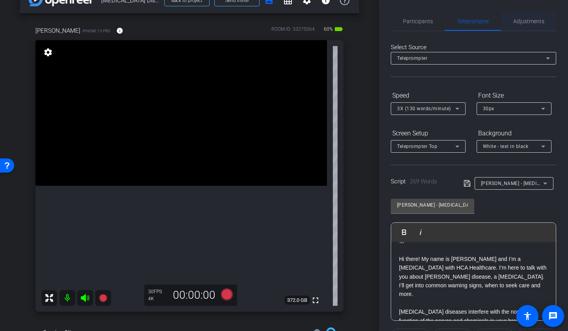
click at [512, 23] on div "Adjustments" at bounding box center [528, 21] width 55 height 19
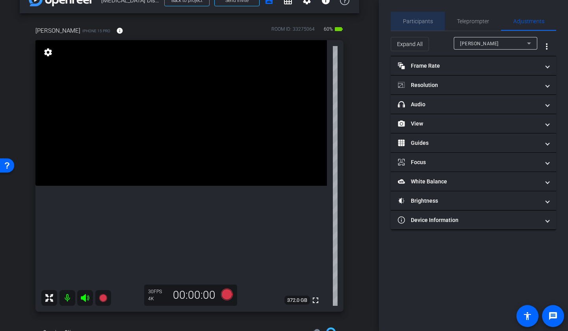
click at [419, 24] on span "Participants" at bounding box center [418, 22] width 30 height 6
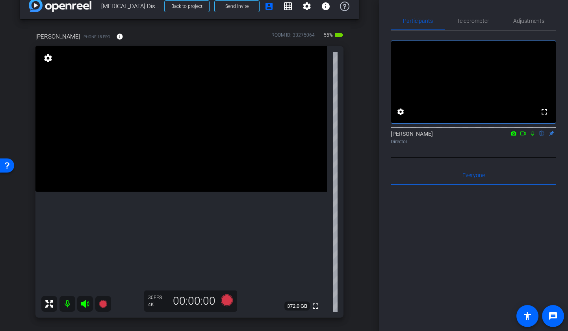
scroll to position [0, 0]
